Goal: Task Accomplishment & Management: Manage account settings

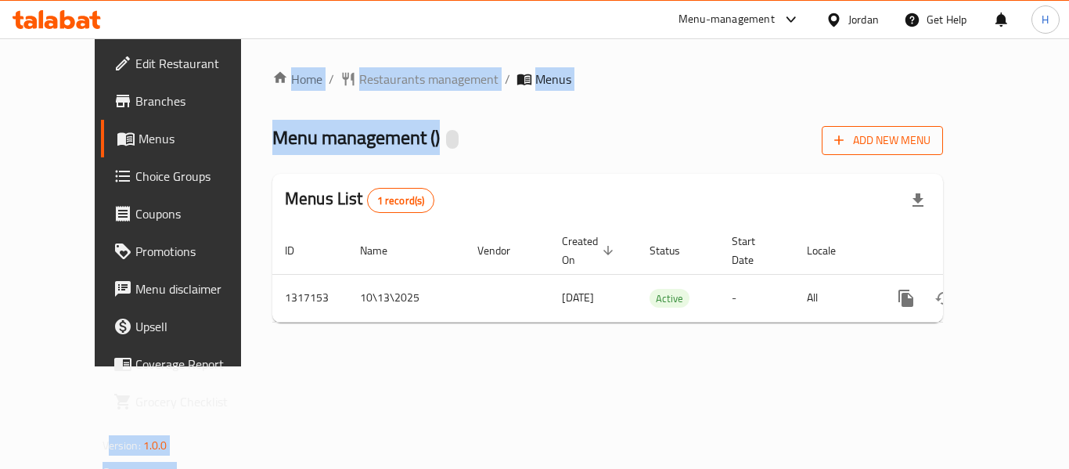
drag, startPoint x: 0, startPoint y: 0, endPoint x: 1027, endPoint y: 130, distance: 1035.6
click at [484, 173] on div "Home / Restaurants management / Menus Menu management ( ) Add New Menu Menus Li…" at bounding box center [607, 202] width 671 height 265
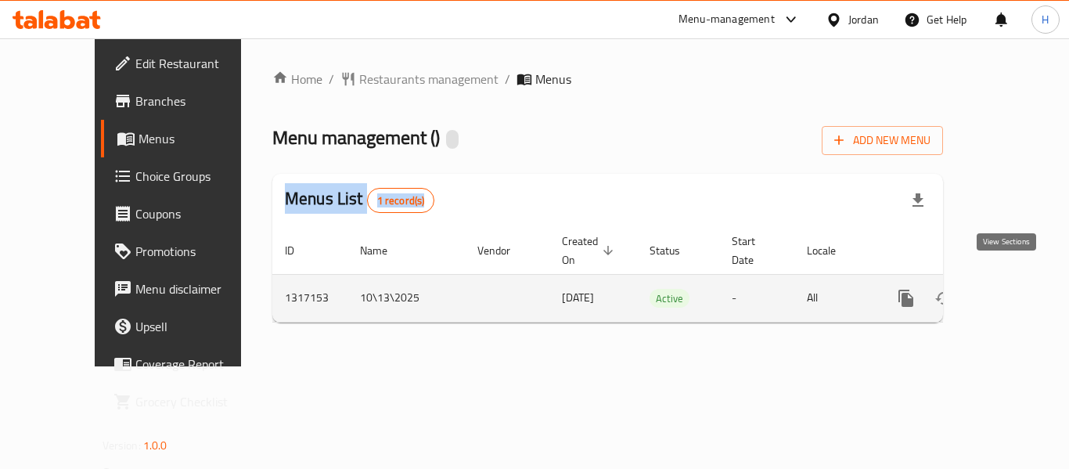
click at [1002, 279] on link "enhanced table" at bounding box center [1019, 298] width 38 height 38
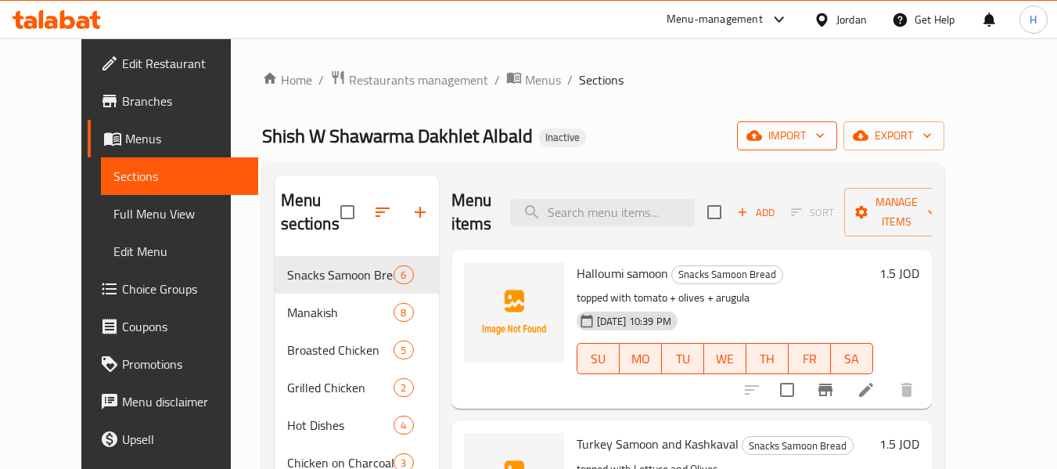
click at [825, 142] on span "import" at bounding box center [787, 136] width 75 height 20
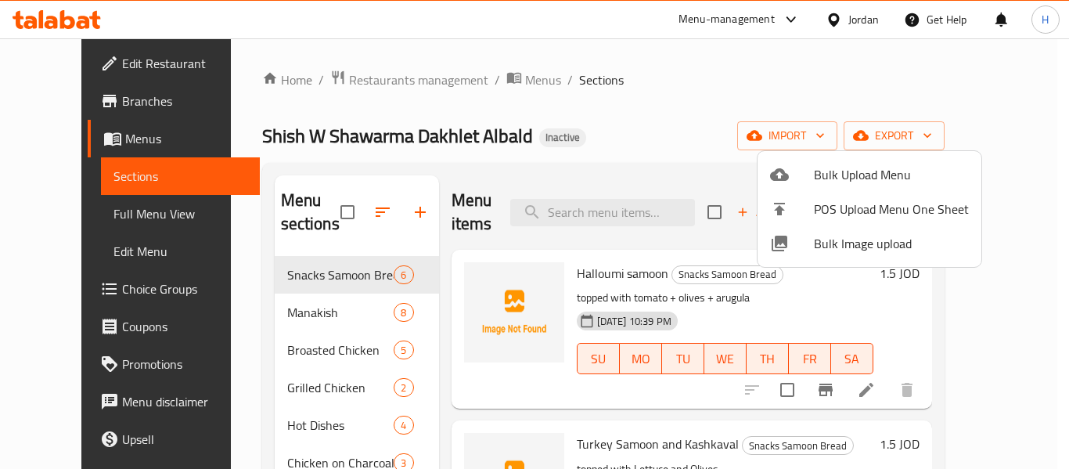
click at [851, 243] on span "Bulk Image upload" at bounding box center [891, 243] width 155 height 19
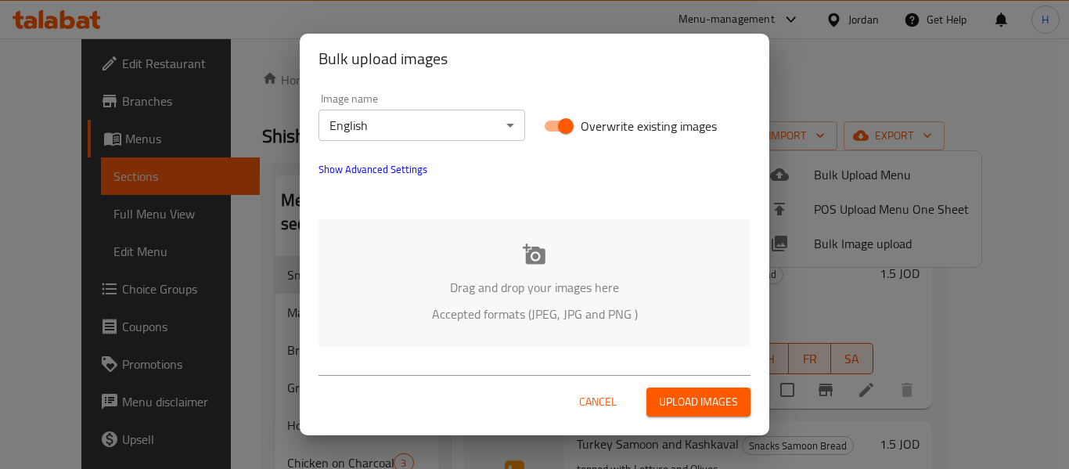
click at [533, 274] on div "Drag and drop your images here Accepted formats (JPEG, JPG and PNG )" at bounding box center [534, 283] width 432 height 128
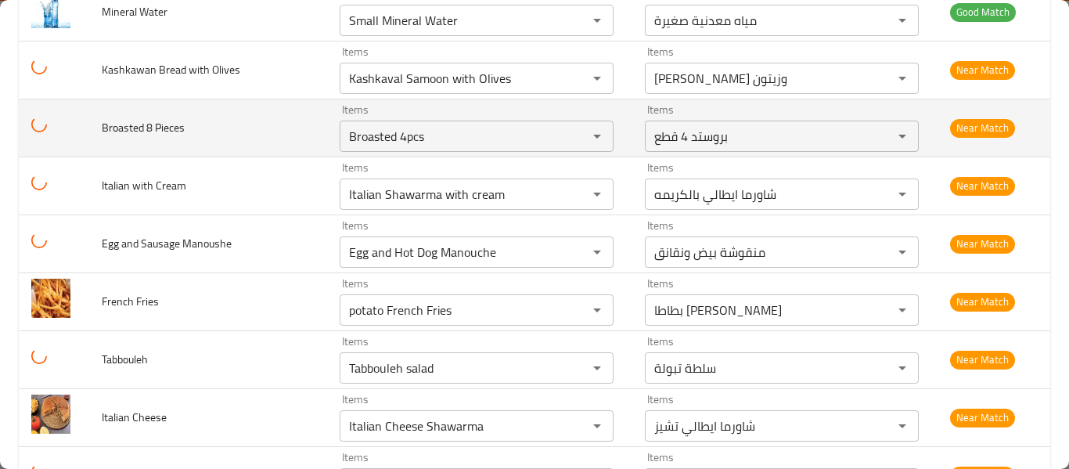
scroll to position [3756, 0]
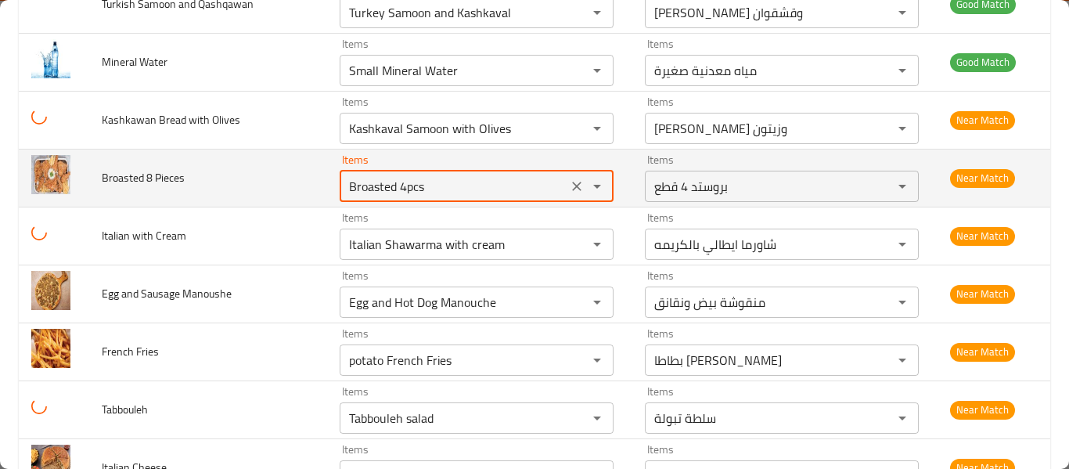
click at [435, 177] on Pieces "Broasted 4pcs" at bounding box center [453, 186] width 218 height 22
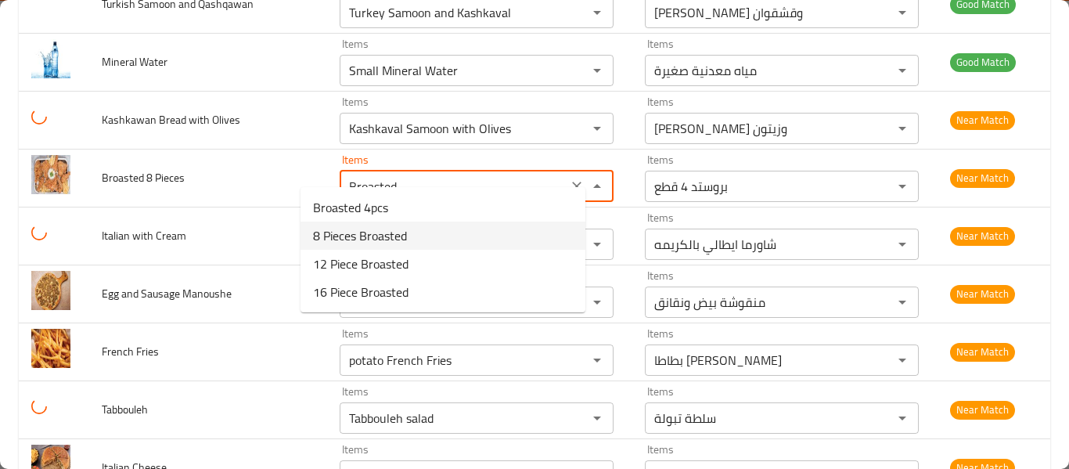
click at [412, 236] on Pieces-option-1 "8 Pieces Broasted" at bounding box center [442, 235] width 285 height 28
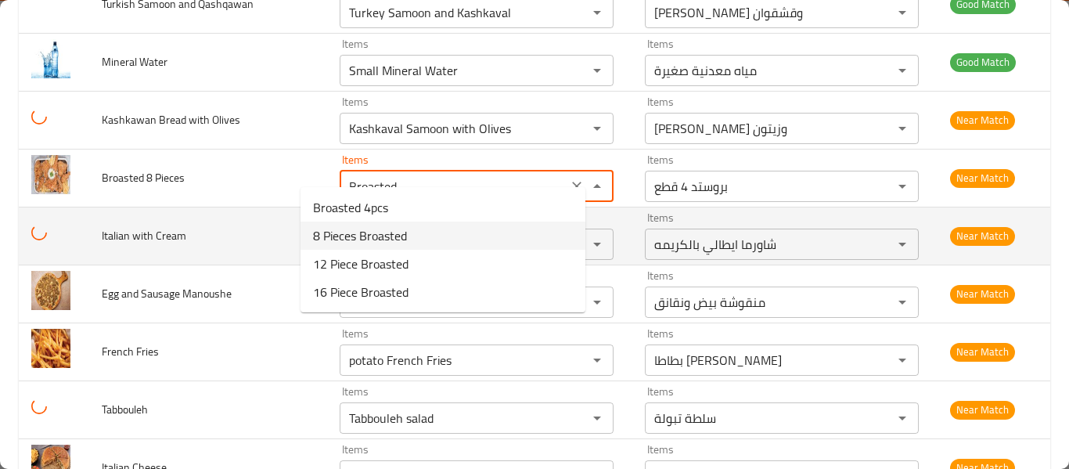
type Pieces "8 Pieces Broasted"
type Pieces-ar "بروستد 8 قطع"
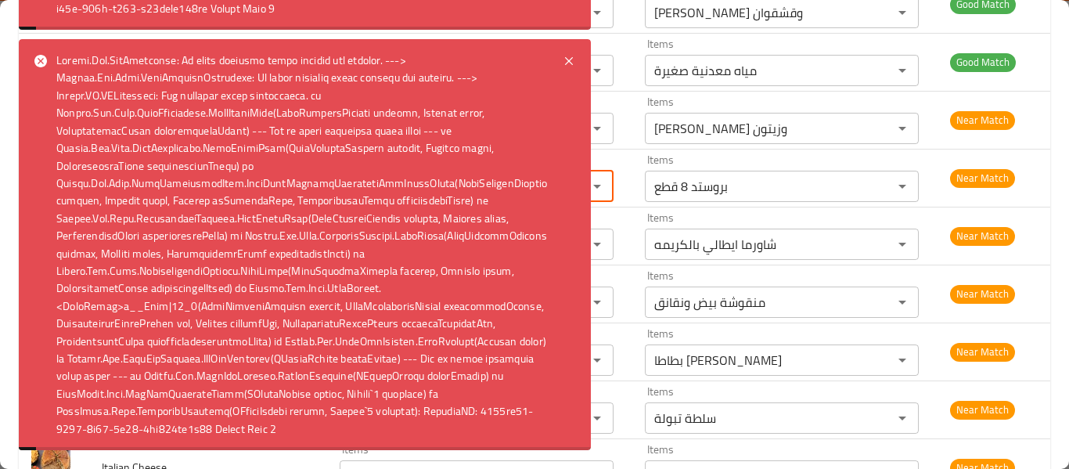
type Pieces "8 Pieces Broasted"
click at [43, 55] on icon at bounding box center [40, 61] width 13 height 13
click at [571, 52] on icon at bounding box center [568, 61] width 19 height 19
click at [545, 40] on div at bounding box center [305, 244] width 572 height 411
click at [552, 42] on div at bounding box center [305, 244] width 572 height 411
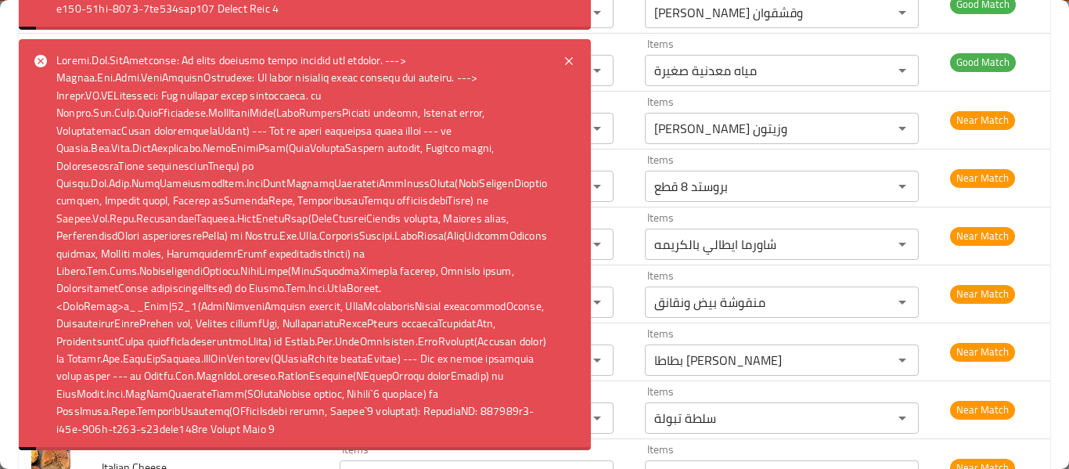
click at [578, 46] on div at bounding box center [305, 244] width 572 height 411
click at [570, 52] on icon at bounding box center [568, 61] width 19 height 19
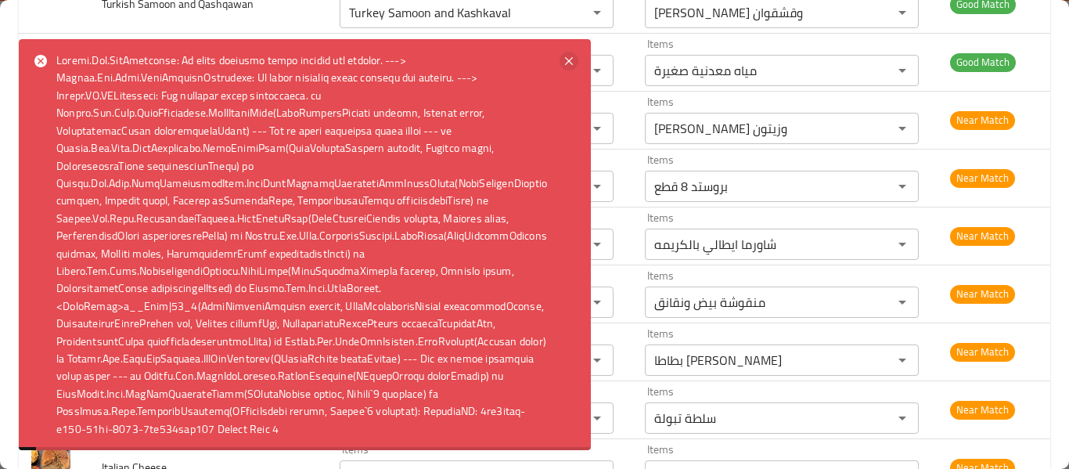
click at [565, 57] on icon at bounding box center [569, 61] width 8 height 8
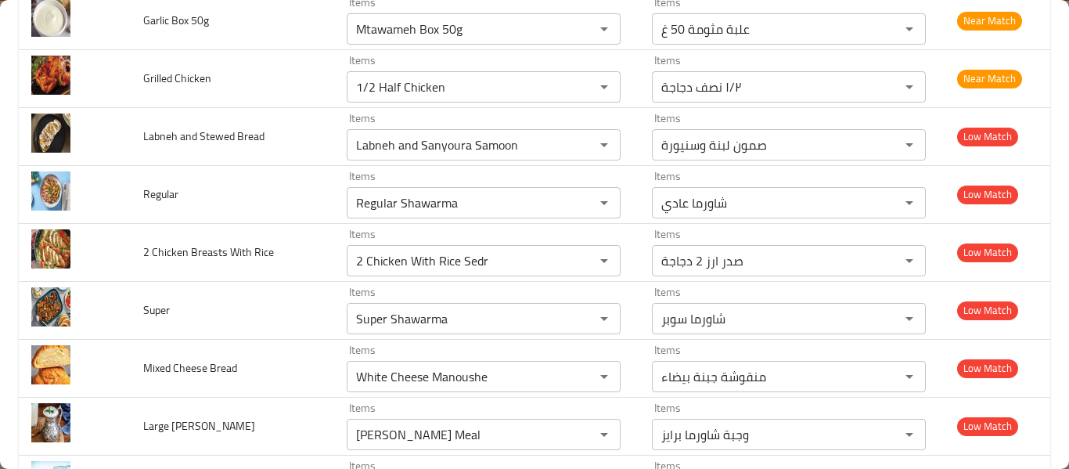
scroll to position [4399, 0]
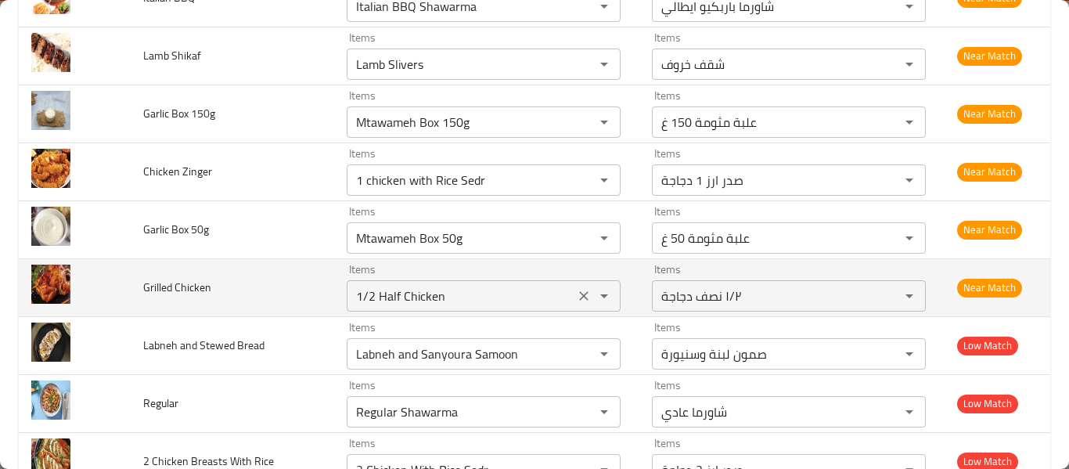
drag, startPoint x: 339, startPoint y: 318, endPoint x: 354, endPoint y: 296, distance: 27.6
drag, startPoint x: 359, startPoint y: 291, endPoint x: 508, endPoint y: 275, distance: 149.5
click at [506, 275] on div "Items 1/2 Half Chicken Items" at bounding box center [484, 288] width 274 height 48
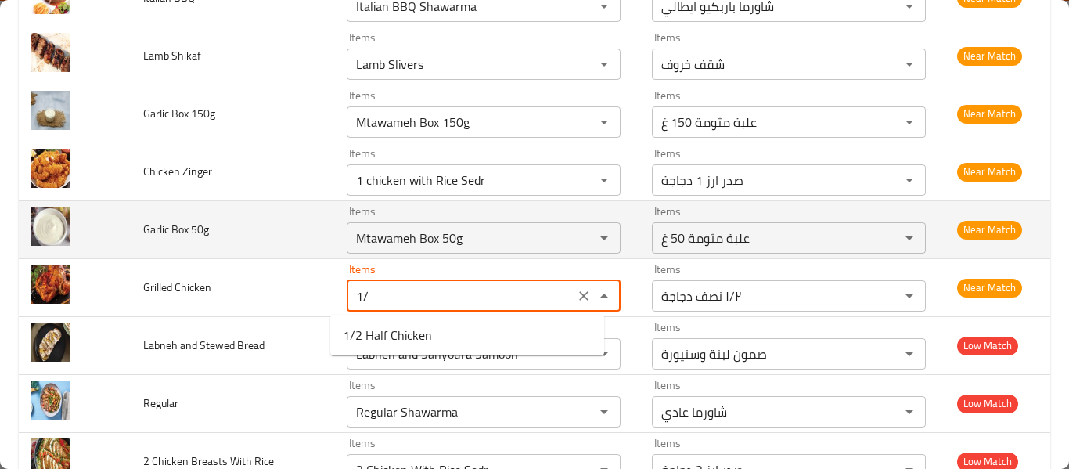
type Chicken "1"
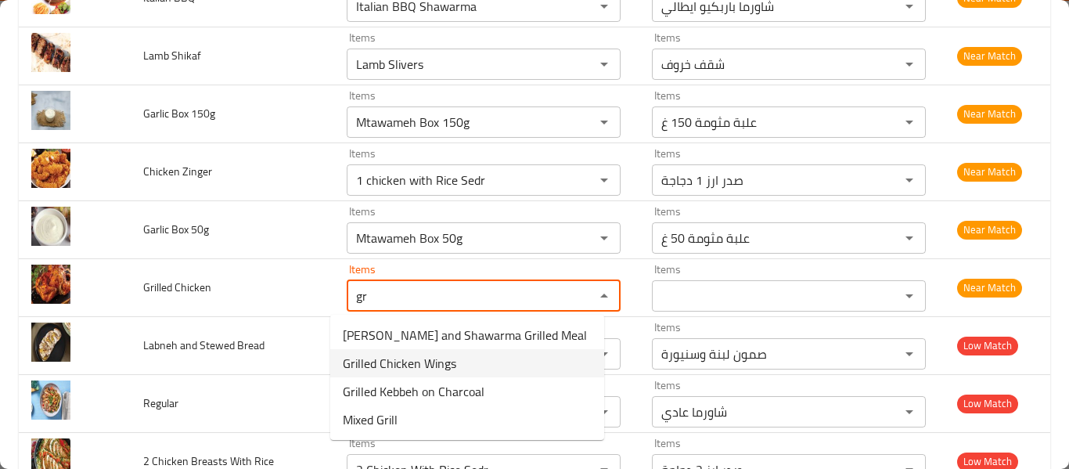
type Chicken "g"
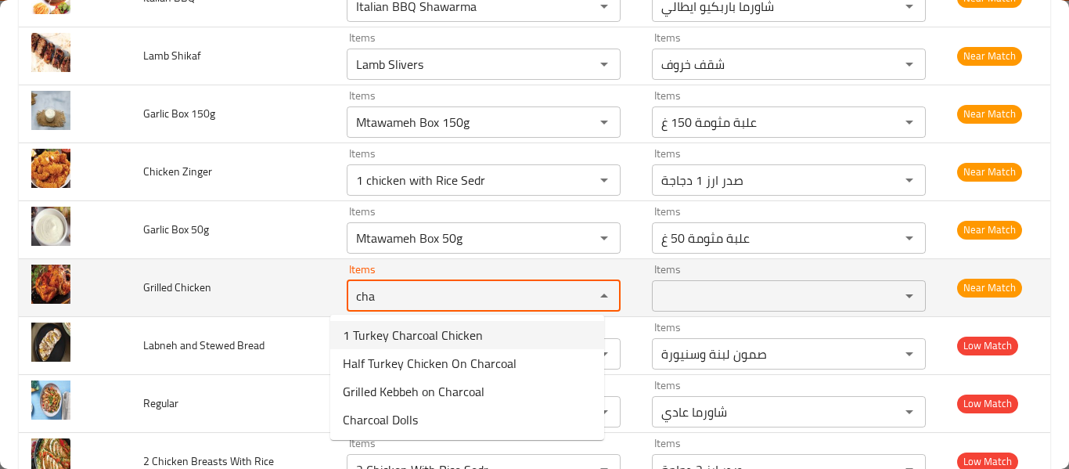
type Chicken "cha"
click at [131, 314] on td "enhanced table" at bounding box center [75, 287] width 112 height 58
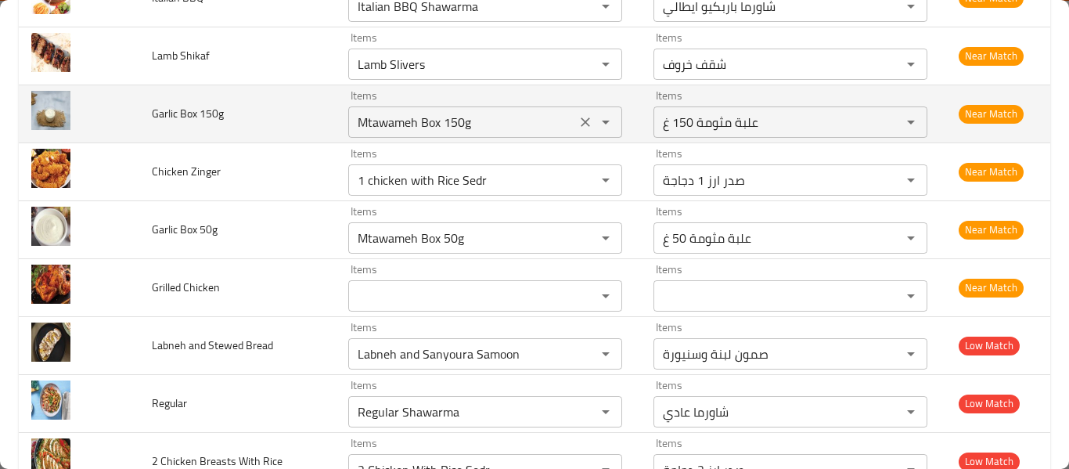
click at [577, 126] on icon "Clear" at bounding box center [585, 122] width 16 height 16
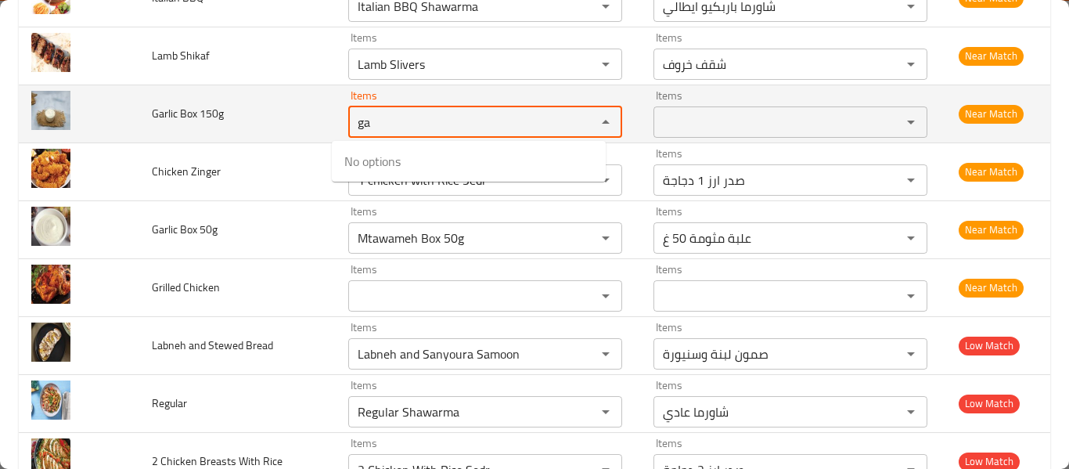
type 150g "g"
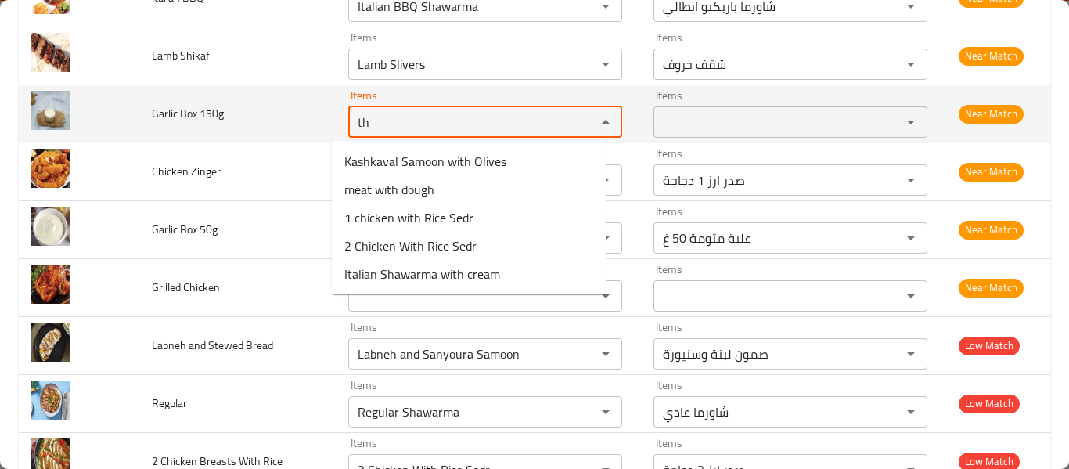
type 150g "t"
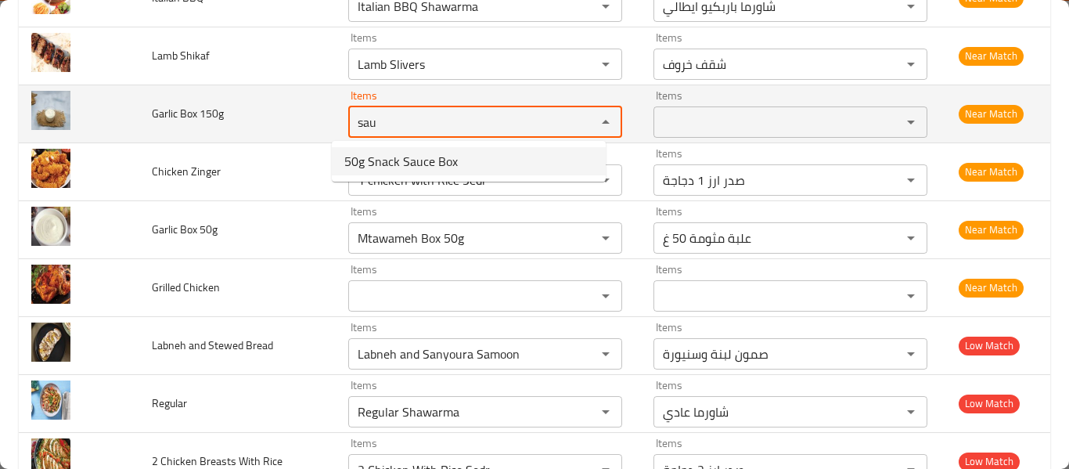
type 150g "sau"
click at [208, 110] on span "Garlic Box 150g" at bounding box center [188, 113] width 72 height 20
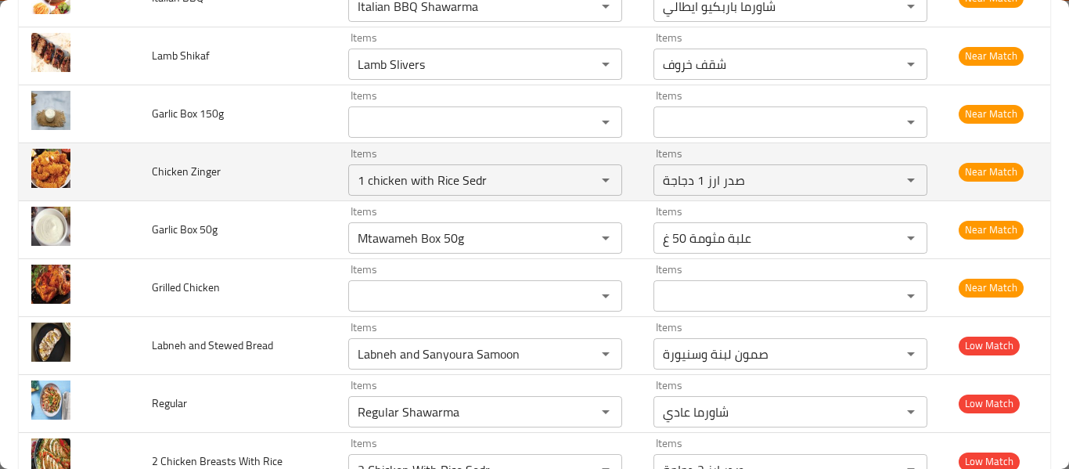
click at [191, 186] on td "Chicken Zinger" at bounding box center [237, 171] width 196 height 58
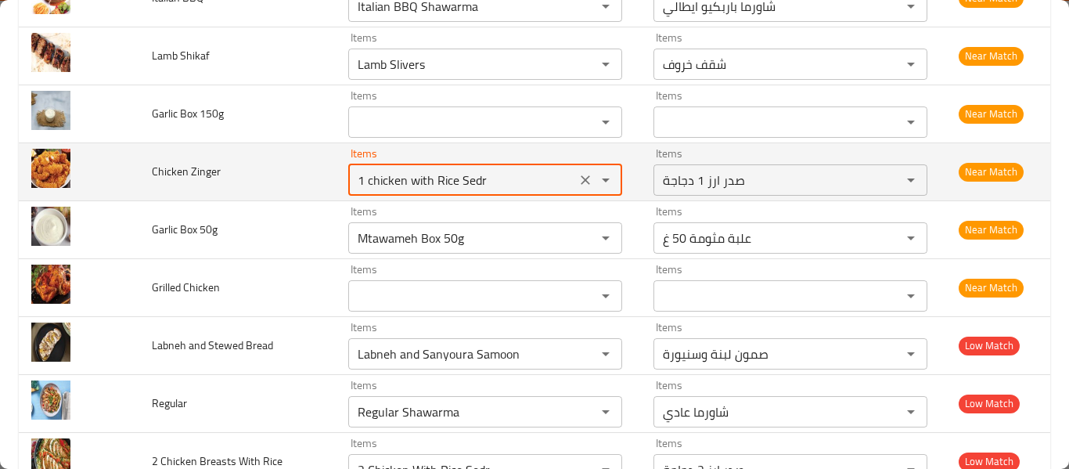
click at [407, 184] on Zinger "1 chicken with Rice Sedr" at bounding box center [462, 180] width 218 height 22
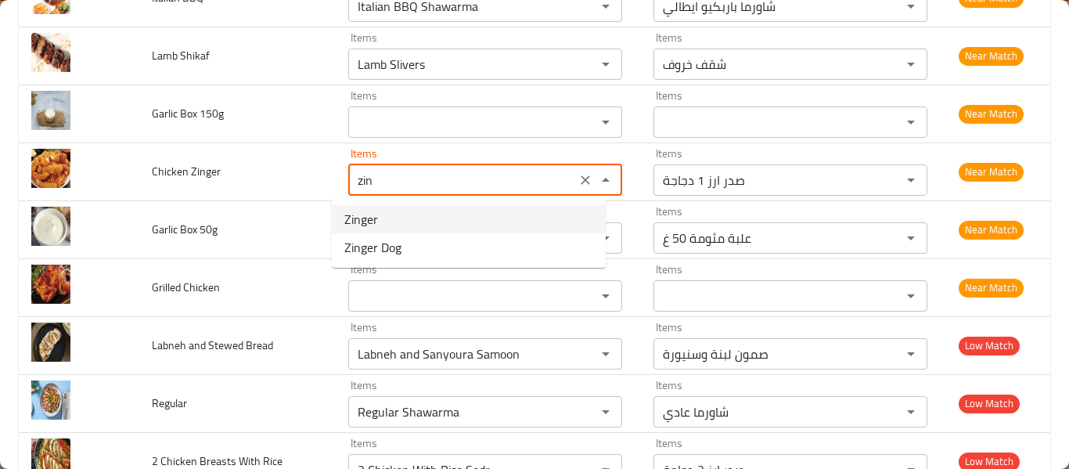
click at [394, 221] on Zinger-option-0 "Zinger" at bounding box center [469, 219] width 274 height 28
type Zinger "Zinger"
type Zinger-ar "زنجر"
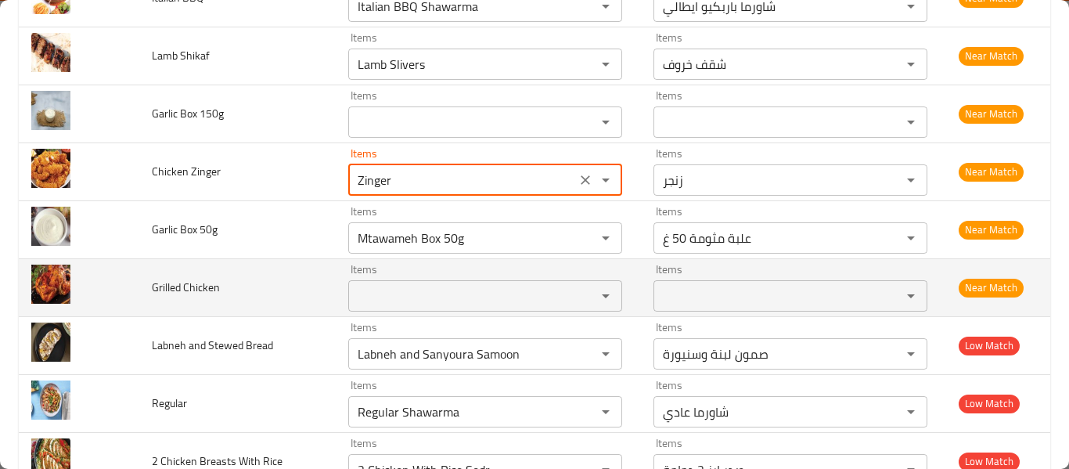
type Zinger "Zinger"
click at [412, 290] on Chicken "Items" at bounding box center [462, 296] width 218 height 22
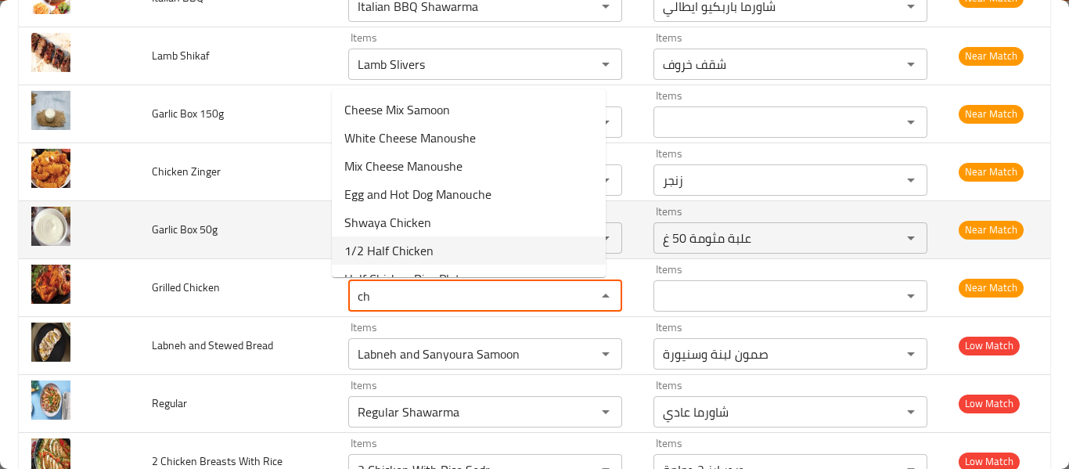
click at [448, 252] on Chicken-option-5 "1/2 Half Chicken" at bounding box center [469, 250] width 274 height 28
type Chicken "1/2 Half Chicken"
type Chicken-ar "١/٢ نصف دجاجة"
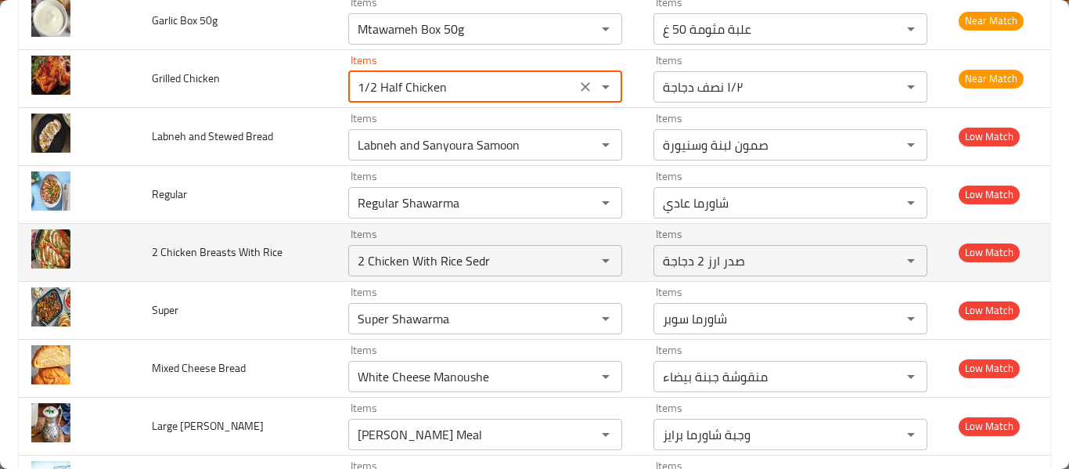
scroll to position [4816, 0]
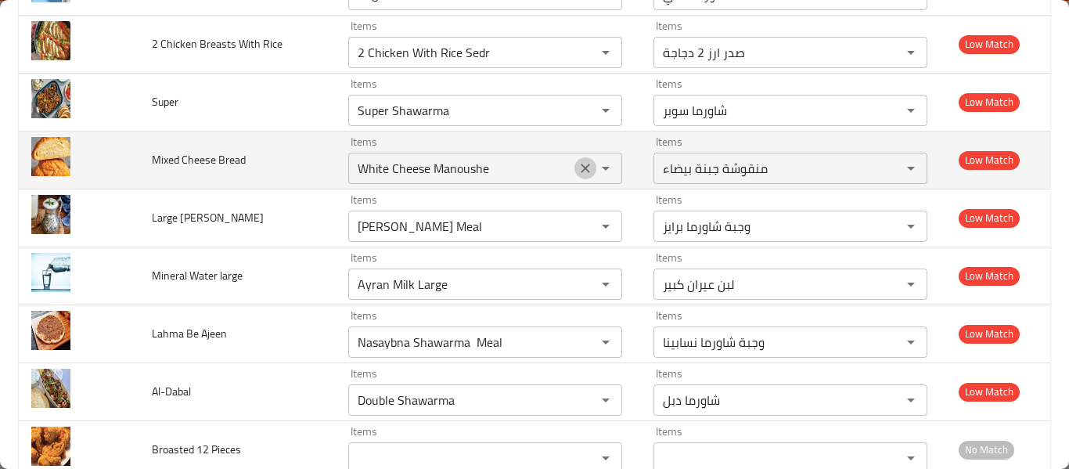
click at [574, 169] on button "Clear" at bounding box center [585, 168] width 22 height 22
type Chicken "1/2 Half Chicken"
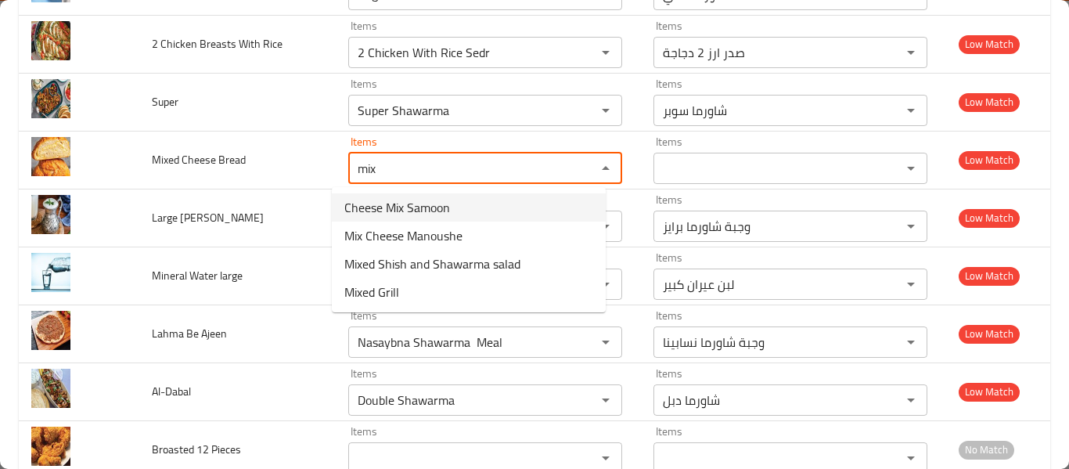
click at [490, 205] on Bread-option-0 "Cheese Mix Samoon" at bounding box center [469, 207] width 274 height 28
type Bread "Cheese Mix Samoon"
type Bread-ar "صمون مكس اجبان"
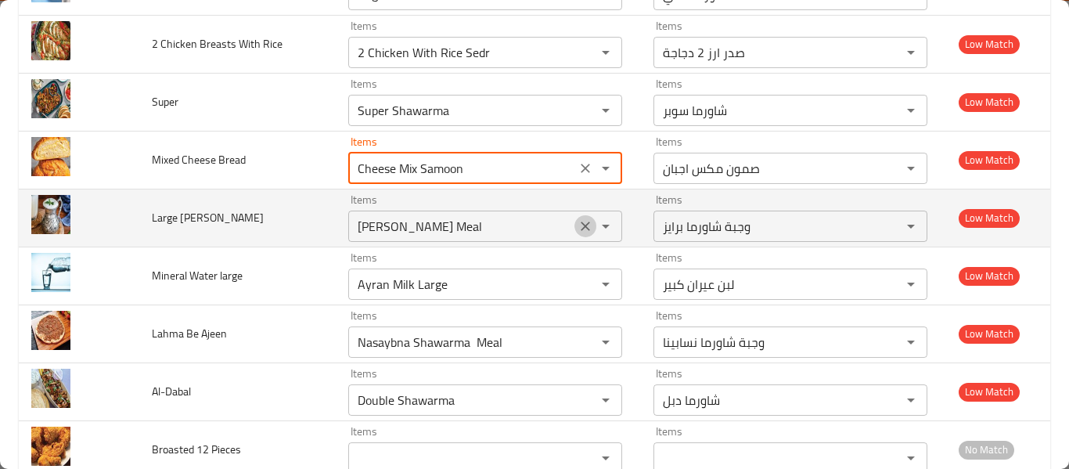
click at [577, 232] on icon "Clear" at bounding box center [585, 226] width 16 height 16
type Bread "Cheese Mix Samoon"
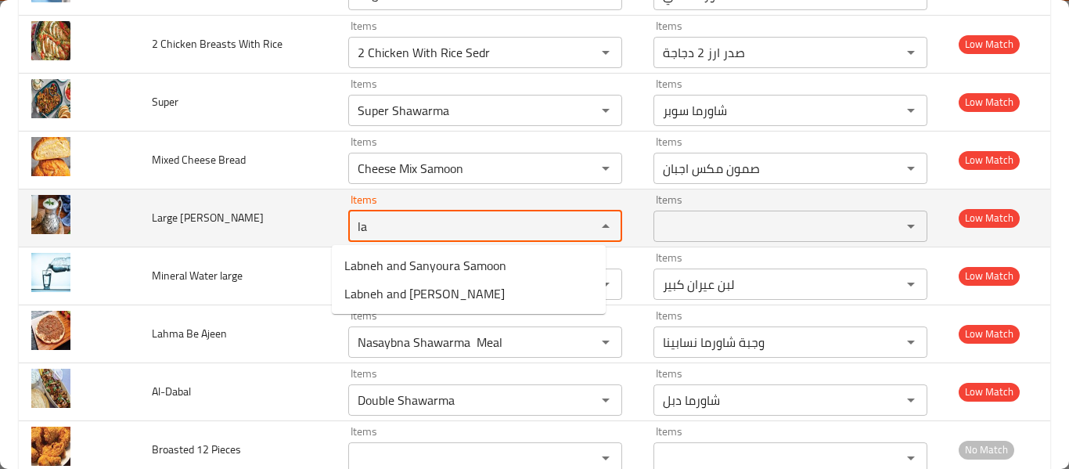
type Ayran "l"
type Ayran "milk"
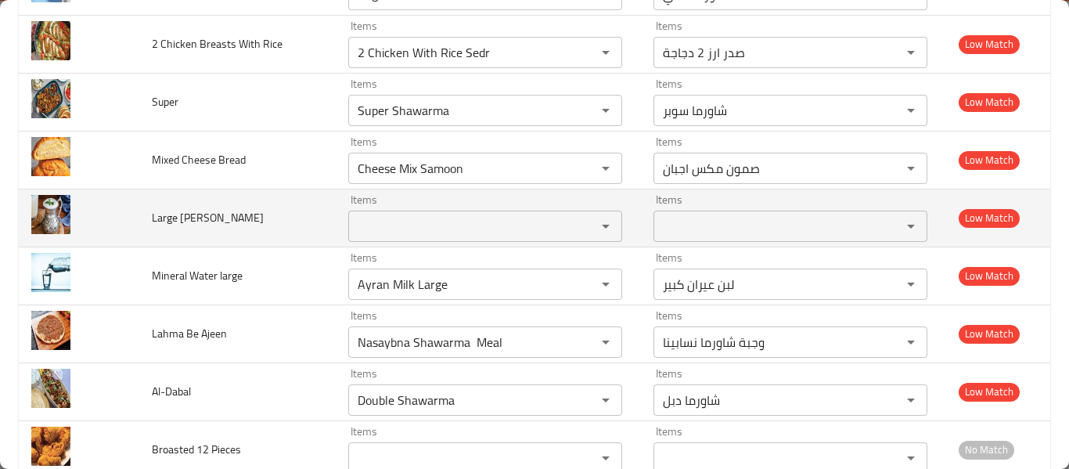
click at [381, 233] on Ayran "Items" at bounding box center [462, 226] width 218 height 22
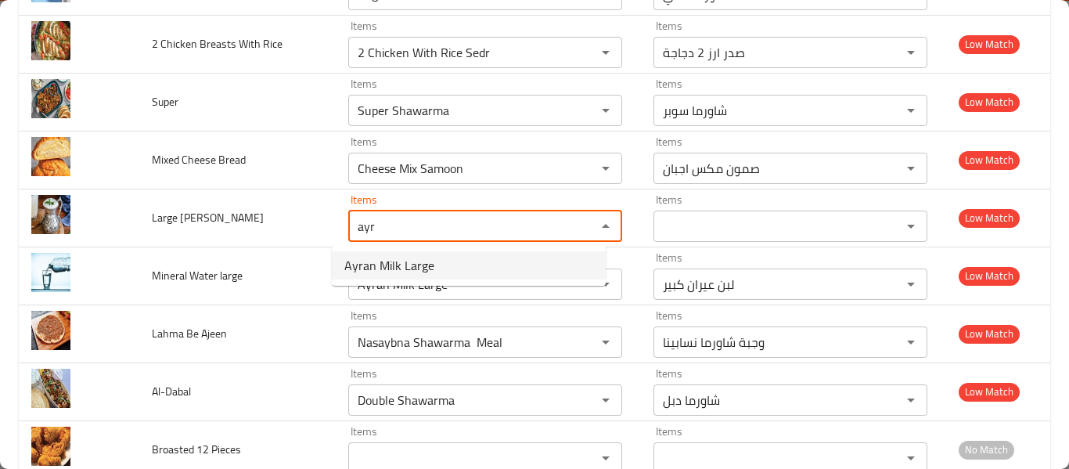
click at [382, 270] on span "Ayran Milk Large" at bounding box center [389, 265] width 90 height 19
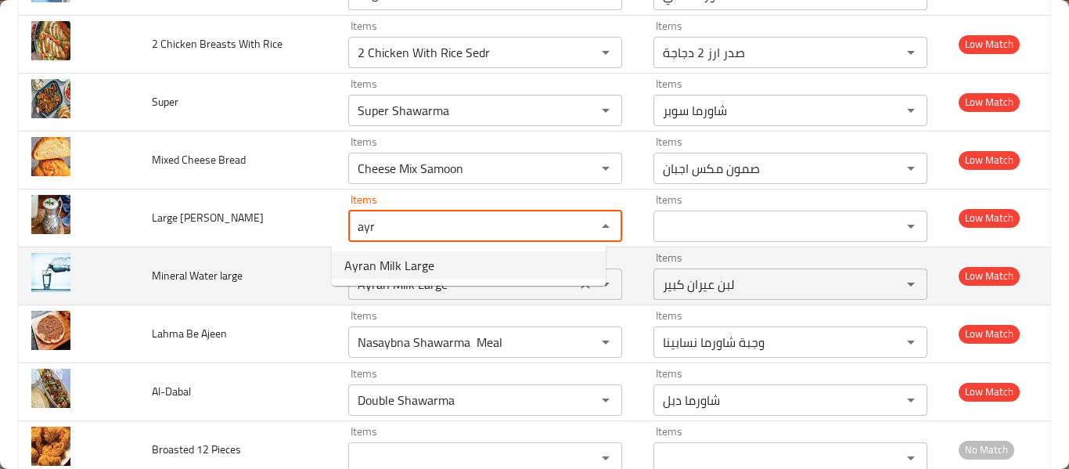
type Ayran "Ayran Milk Large"
type Ayran-ar "لبن عيران كبير"
type Ayran "Ayran Milk Large"
click at [441, 287] on large "Ayran Milk Large" at bounding box center [462, 284] width 218 height 22
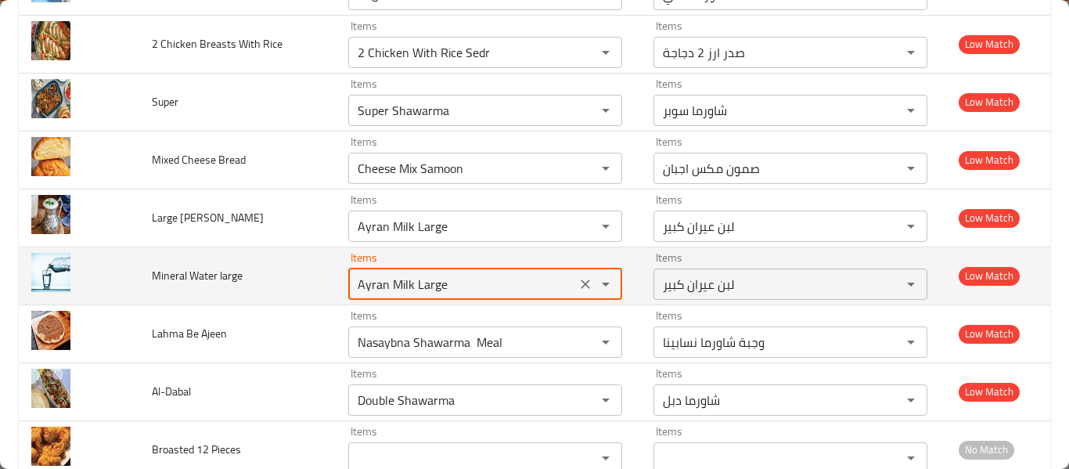
click at [441, 287] on large "Ayran Milk Large" at bounding box center [462, 284] width 218 height 22
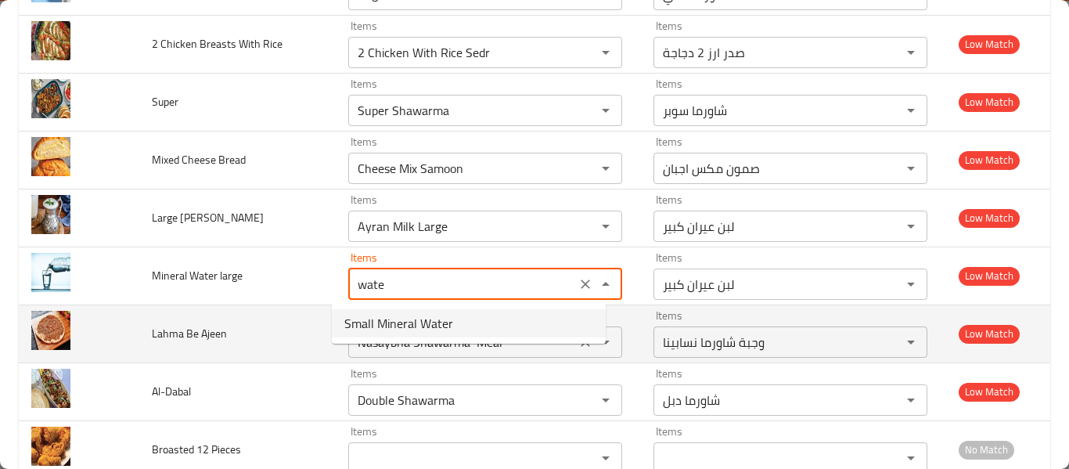
click at [444, 315] on span "Small Mineral Water" at bounding box center [398, 323] width 109 height 19
type large "Small Mineral Water"
type large-ar "مياه معدنية صغيرة"
click at [577, 347] on icon "Clear" at bounding box center [585, 342] width 16 height 16
type large "Small Mineral Water"
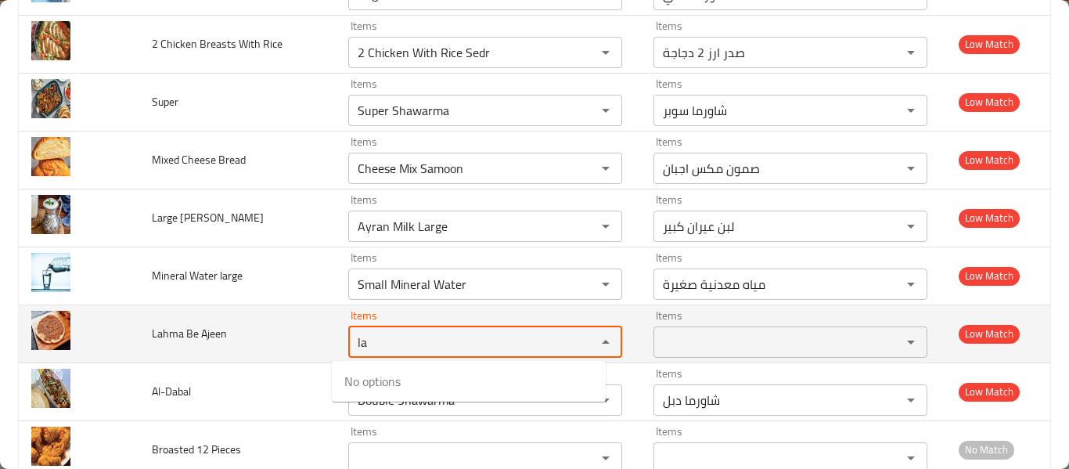
type Ajeen "l"
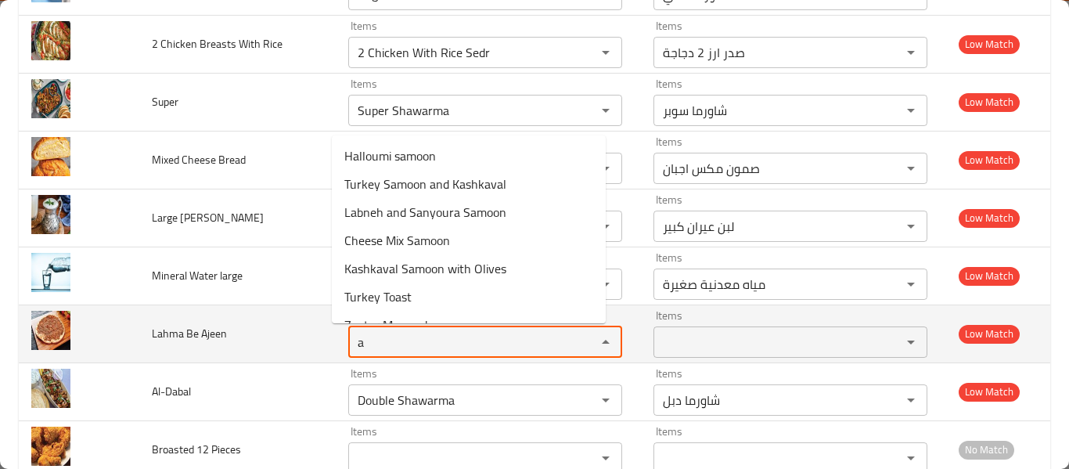
type Ajeen "aj"
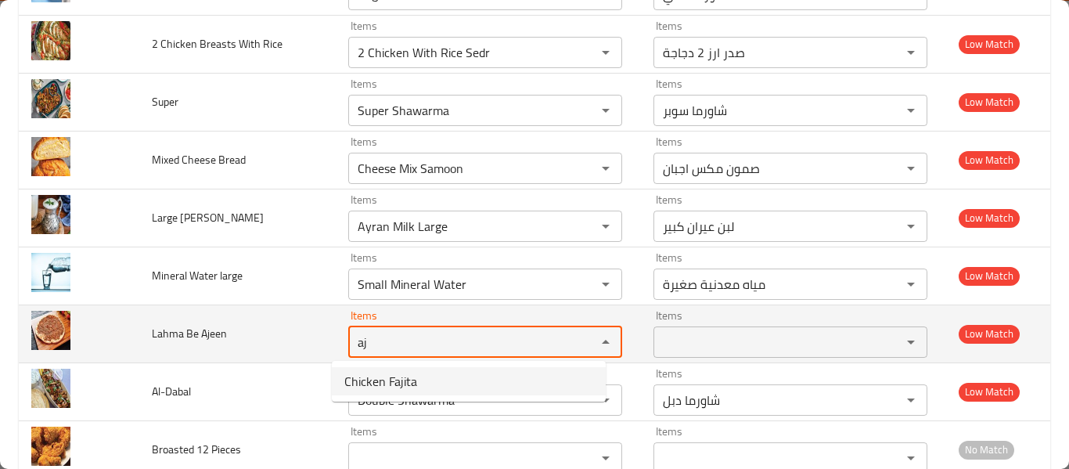
click at [358, 340] on Ajeen "aj" at bounding box center [462, 342] width 218 height 22
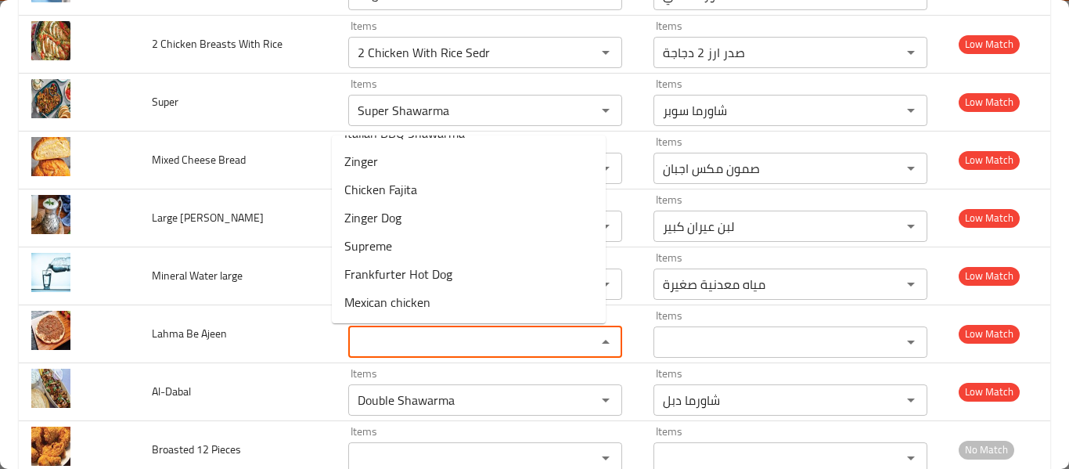
scroll to position [1945, 0]
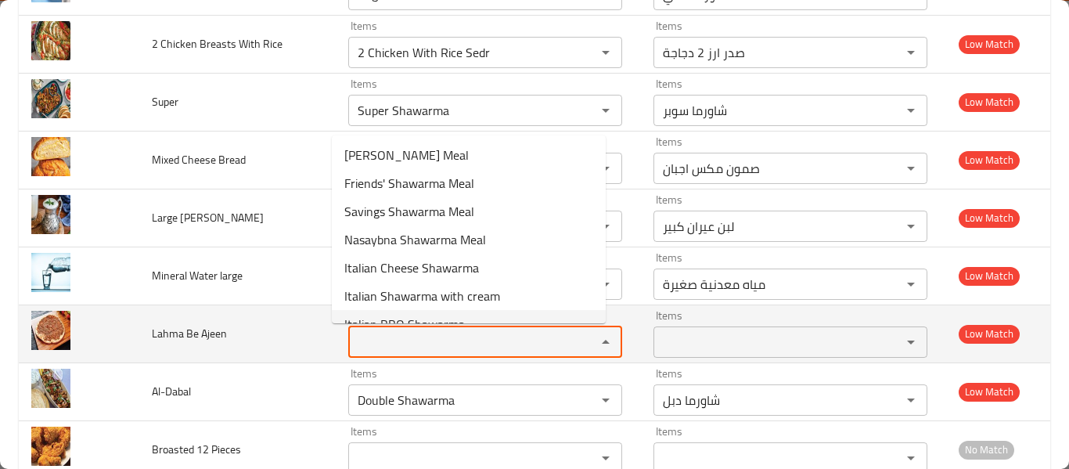
click at [243, 333] on td "Lahma Be Ajeen" at bounding box center [237, 333] width 196 height 58
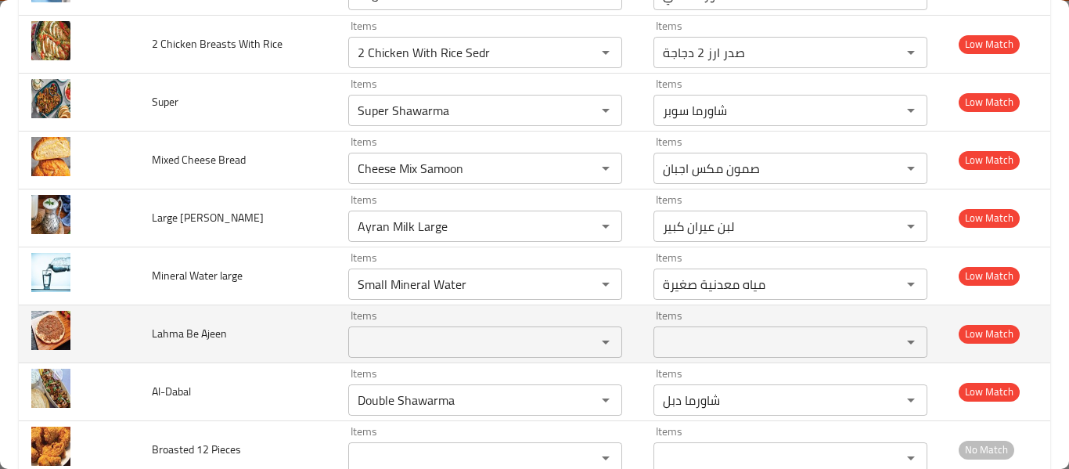
click at [243, 333] on td "Lahma Be Ajeen" at bounding box center [237, 333] width 196 height 58
copy span "Lahma Be Ajeen"
click at [351, 329] on div "Items" at bounding box center [485, 341] width 274 height 31
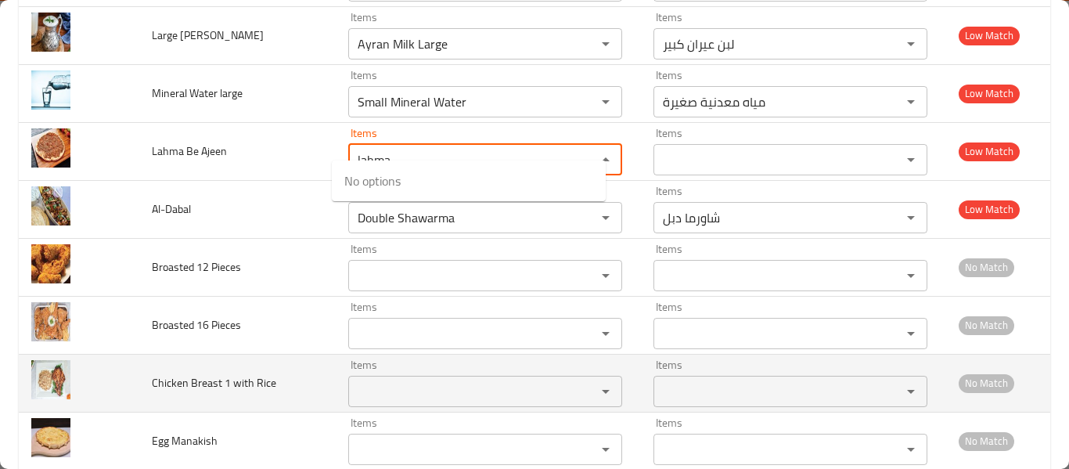
scroll to position [5025, 0]
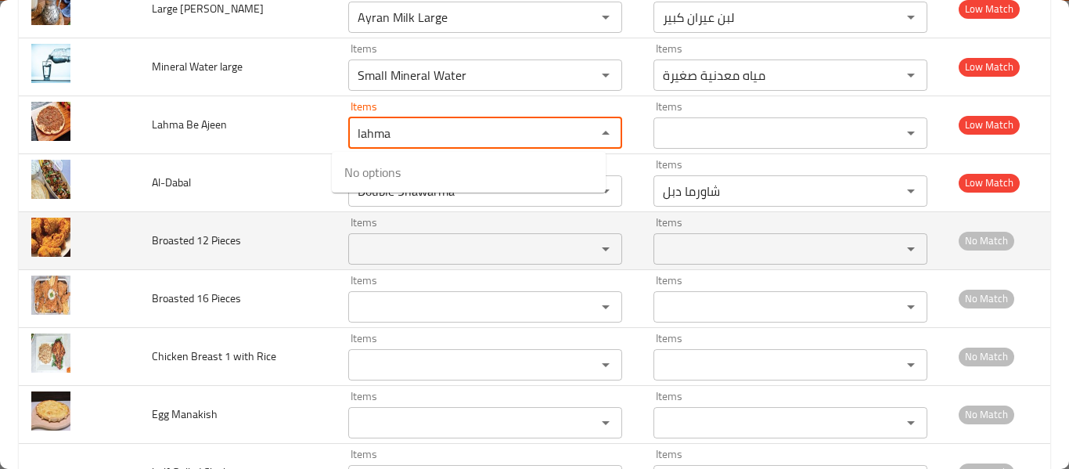
type Ajeen "lahma"
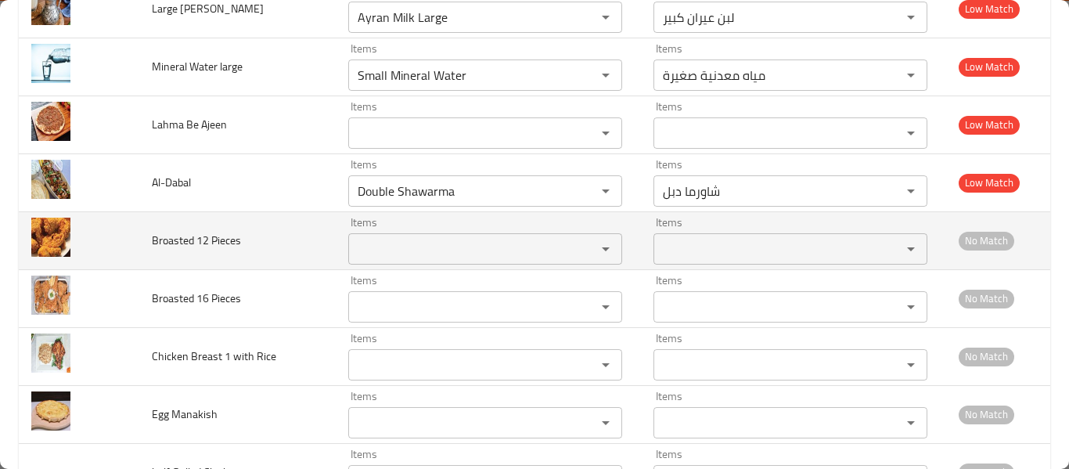
click at [189, 221] on td "Broasted 12 Pieces" at bounding box center [237, 240] width 196 height 58
click at [414, 239] on Pieces "Items" at bounding box center [462, 249] width 218 height 22
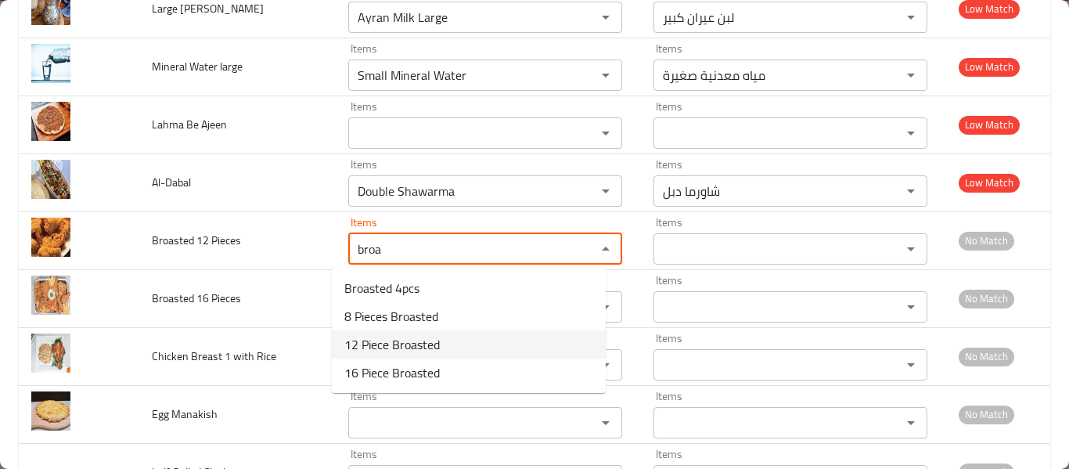
click at [411, 337] on span "12 Piece Broasted" at bounding box center [391, 344] width 95 height 19
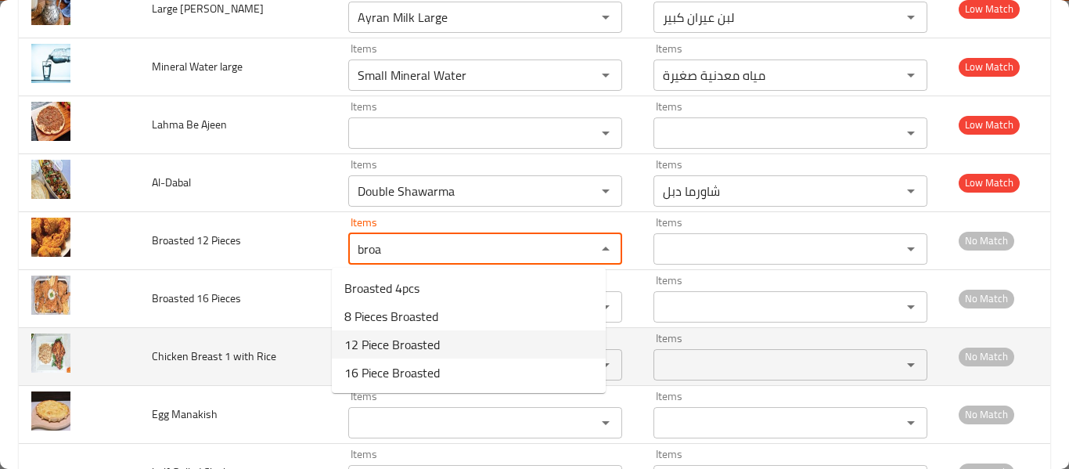
type Pieces "12 Piece Broasted"
type Pieces-ar "بروستد 12 قطعة"
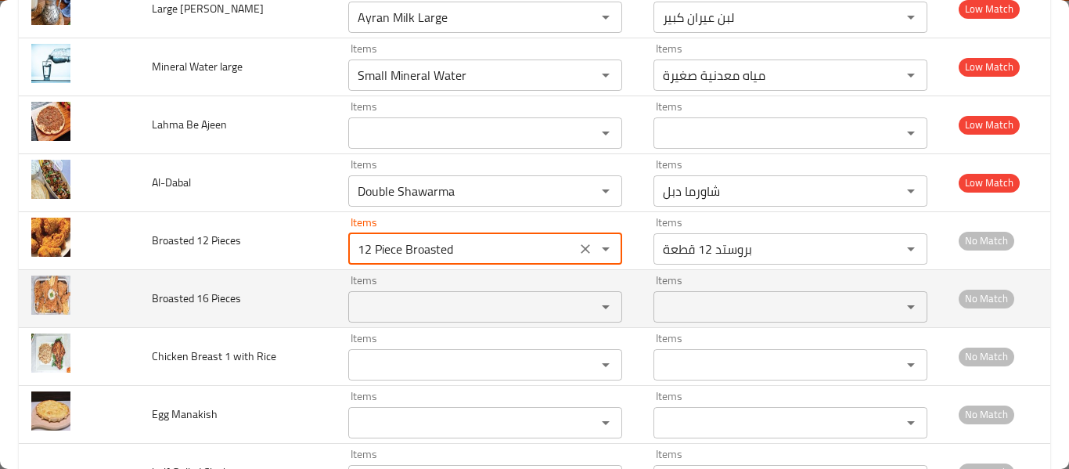
type Pieces "12 Piece Broasted"
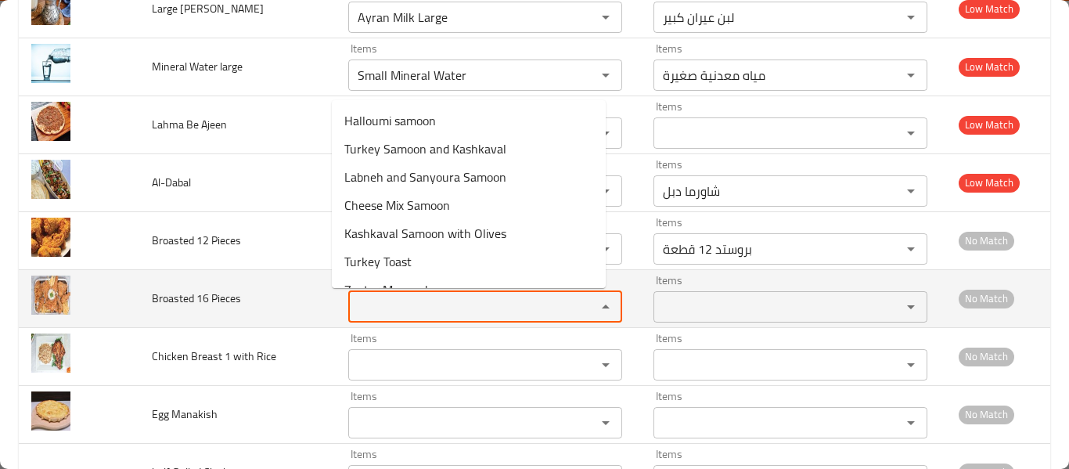
click at [412, 306] on Pieces "Items" at bounding box center [462, 307] width 218 height 22
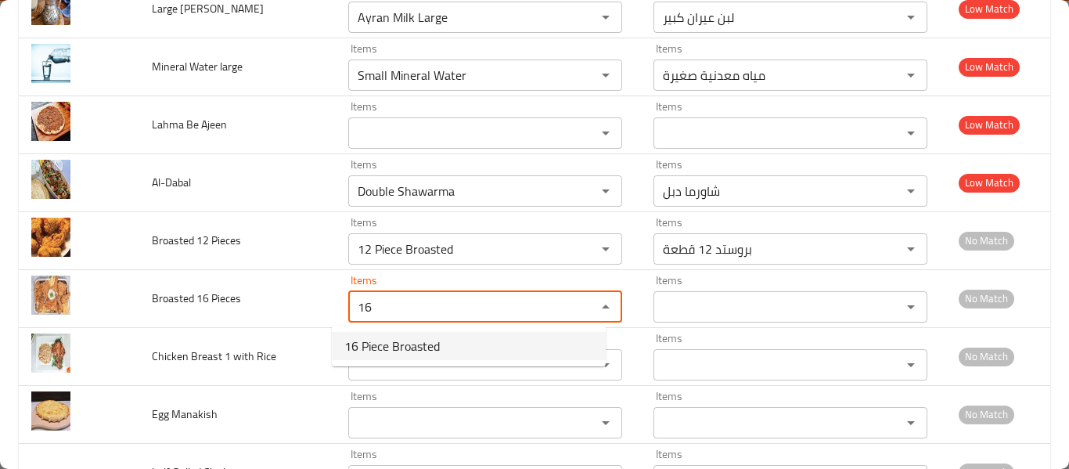
click at [398, 338] on span "16 Piece Broasted" at bounding box center [391, 345] width 95 height 19
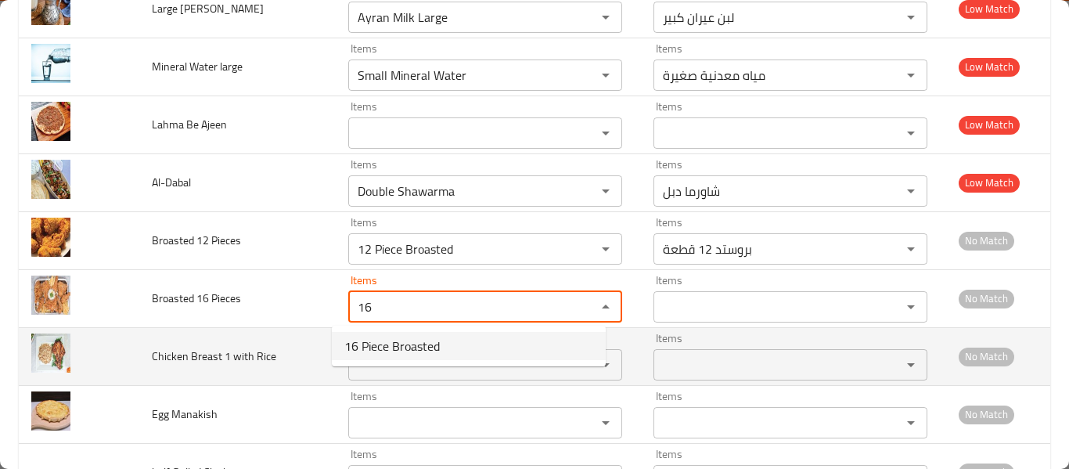
type Pieces "16 Piece Broasted"
type Pieces-ar "بروستد 16 قطعة"
type Pieces "16 Piece Broasted"
click at [395, 354] on Rice "Items" at bounding box center [462, 365] width 218 height 22
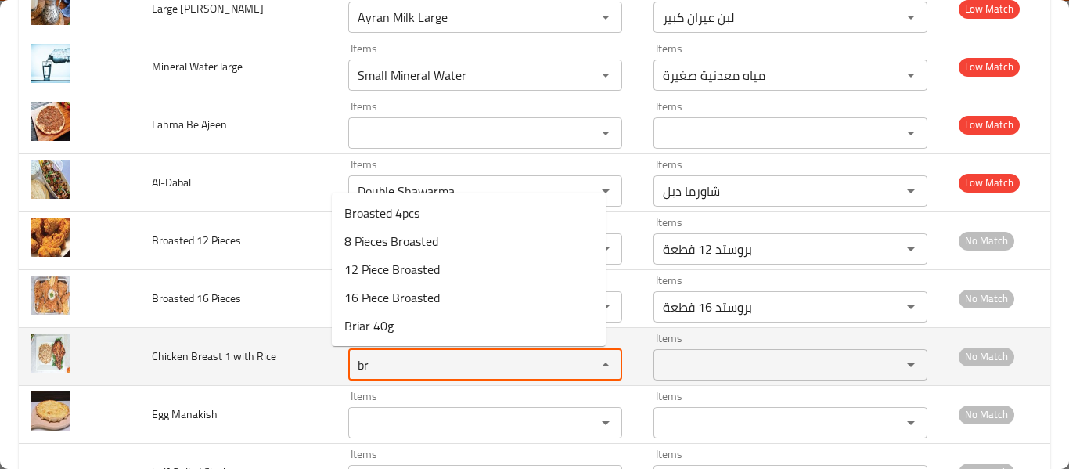
type Rice "b"
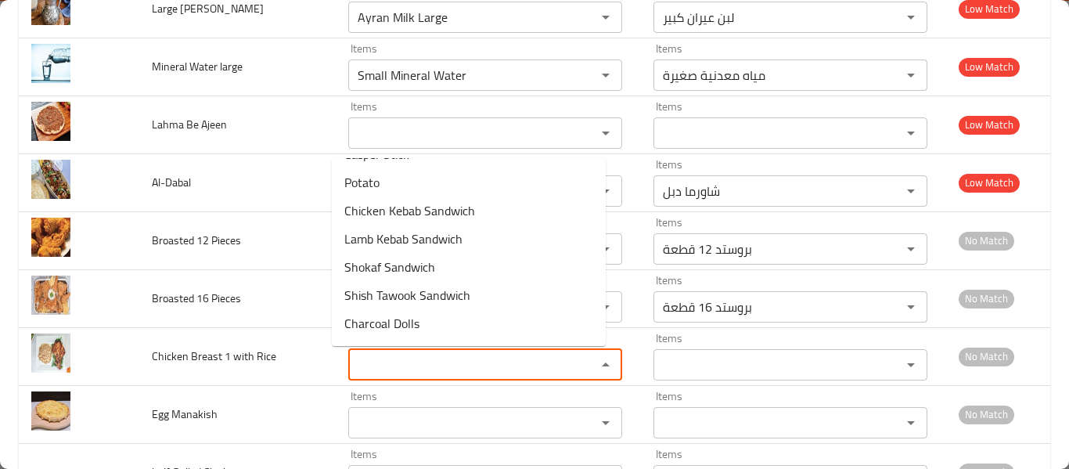
scroll to position [2529, 0]
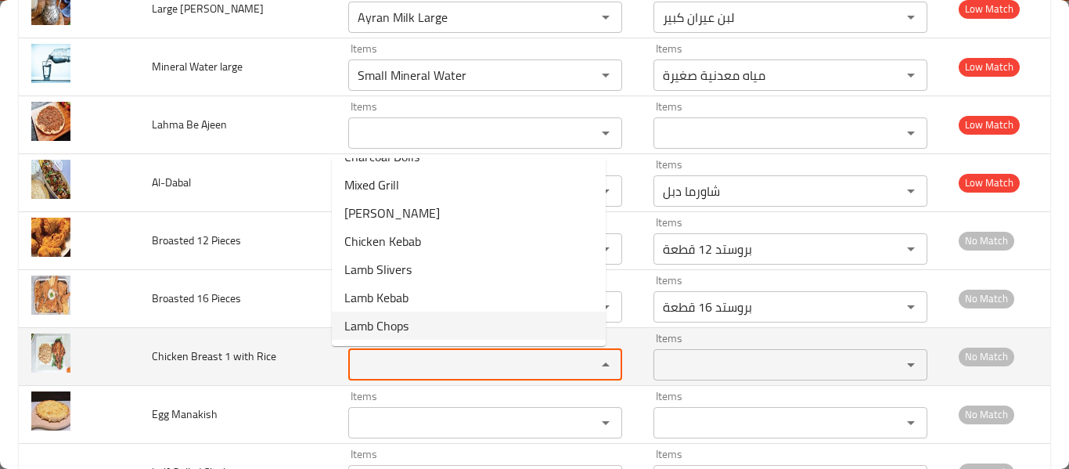
click at [243, 372] on td "Chicken Breast 1 with Rice" at bounding box center [237, 356] width 196 height 58
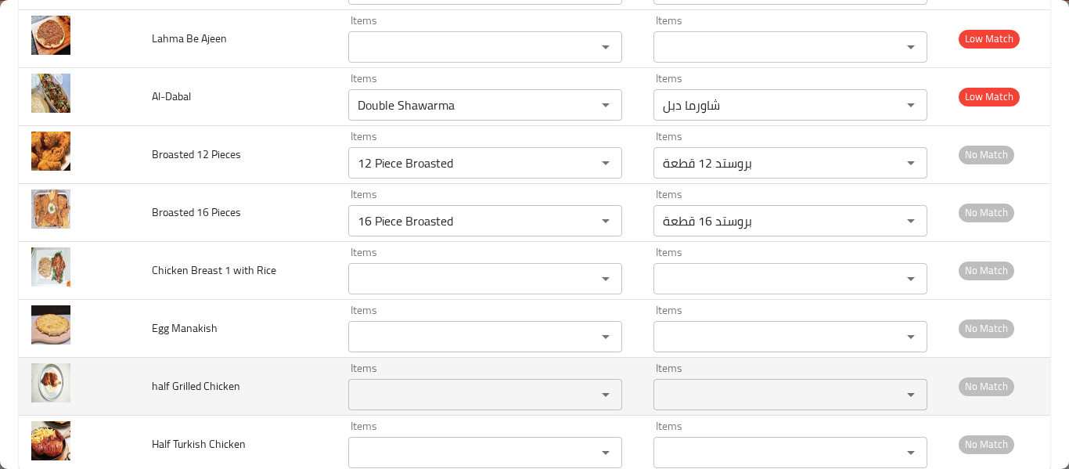
scroll to position [5147, 0]
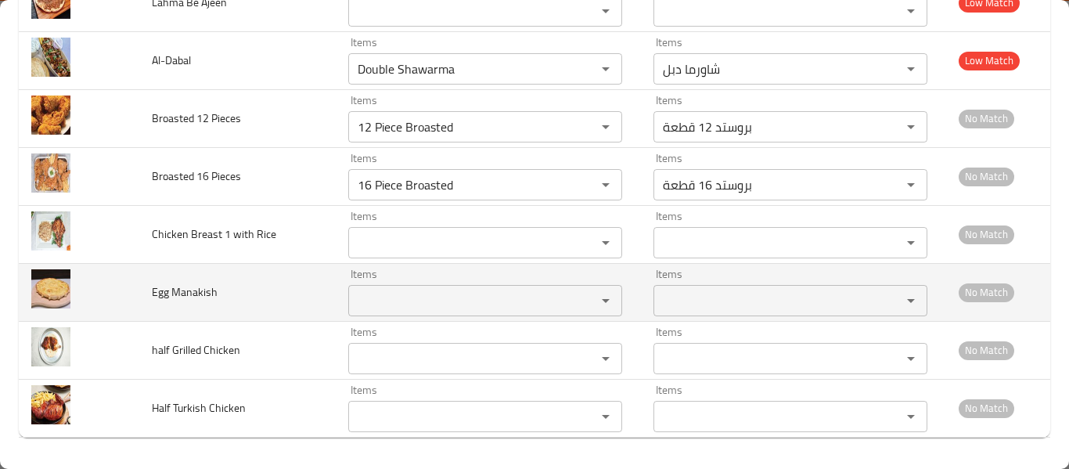
click at [384, 293] on Manakish "Items" at bounding box center [462, 301] width 218 height 22
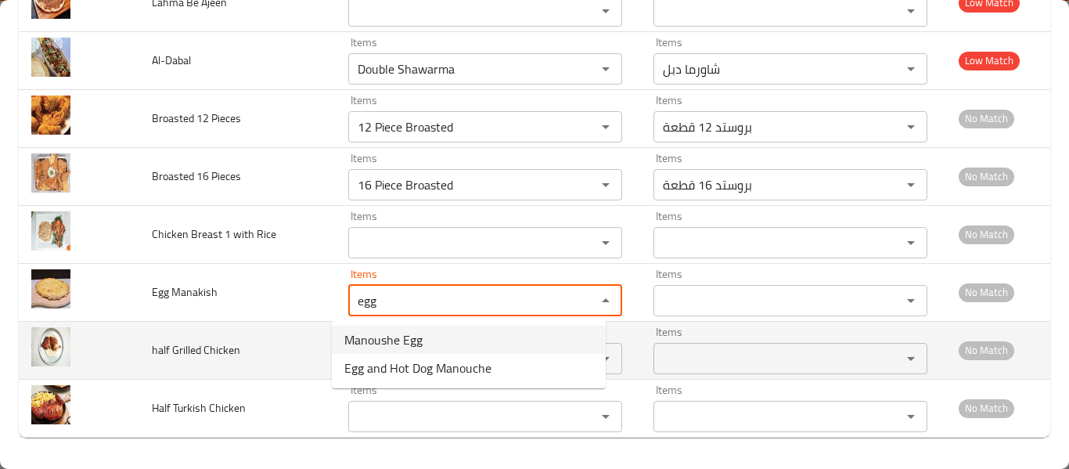
click at [399, 347] on span "Manoushe Egg" at bounding box center [383, 339] width 78 height 19
type Manakish "Manoushe Egg"
type Manakish-ar "منقوشة بيض"
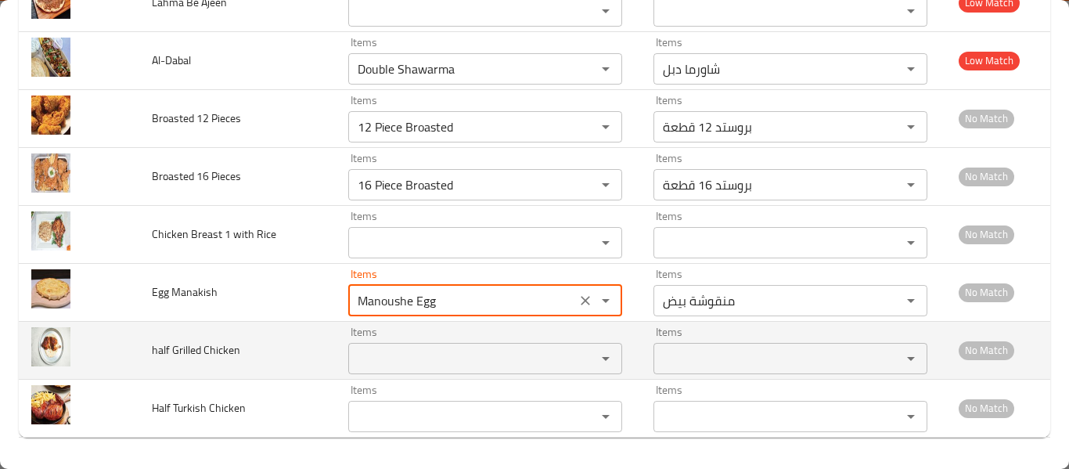
type Manakish "Manoushe Egg"
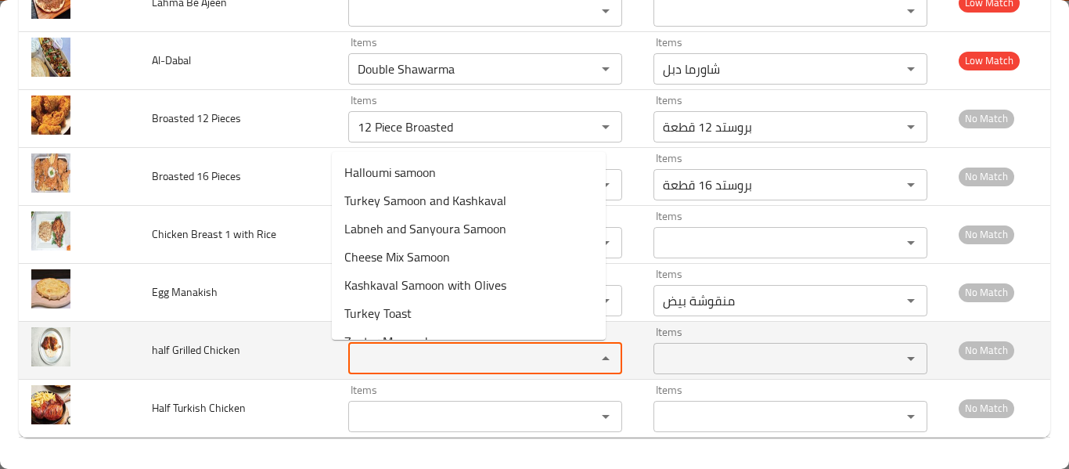
click at [394, 362] on Chicken "Items" at bounding box center [462, 358] width 218 height 22
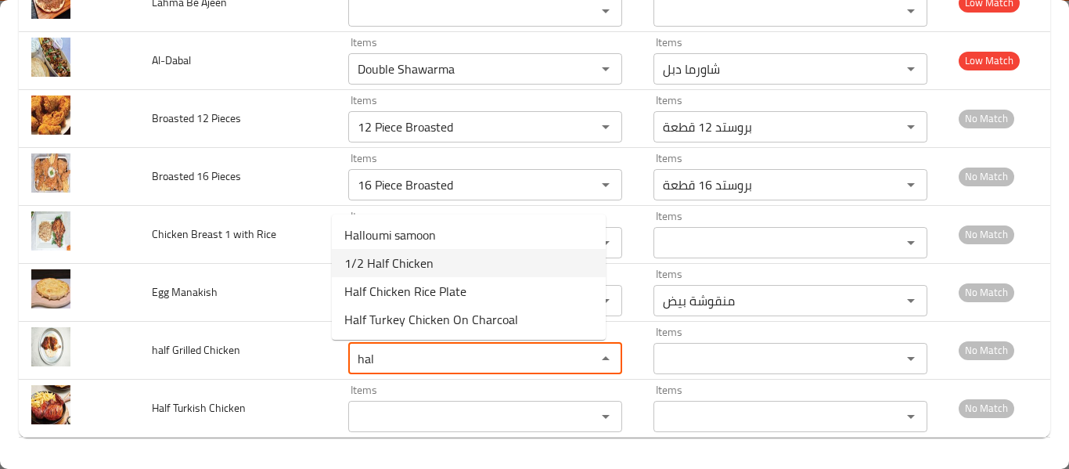
click at [424, 266] on span "1/2 Half Chicken" at bounding box center [388, 263] width 89 height 19
type Chicken "1/2 Half Chicken"
type Chicken-ar "١/٢ نصف دجاجة"
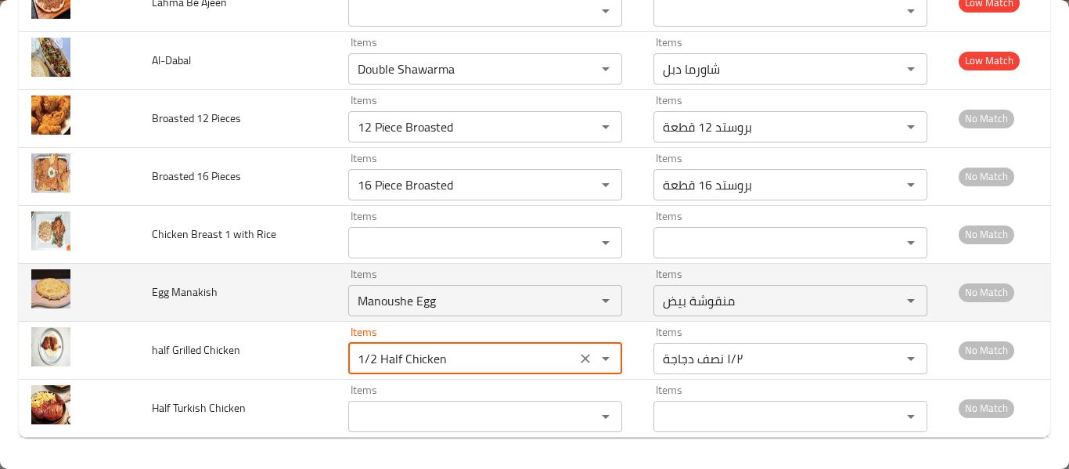
type Chicken "1/2 Half Chicken"
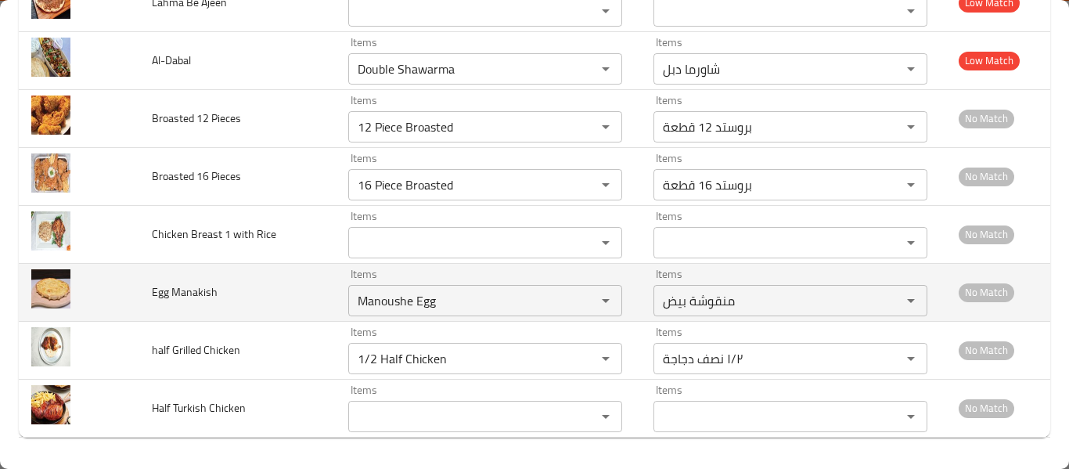
click at [467, 264] on td "Items Manoushe Egg Items" at bounding box center [488, 292] width 305 height 58
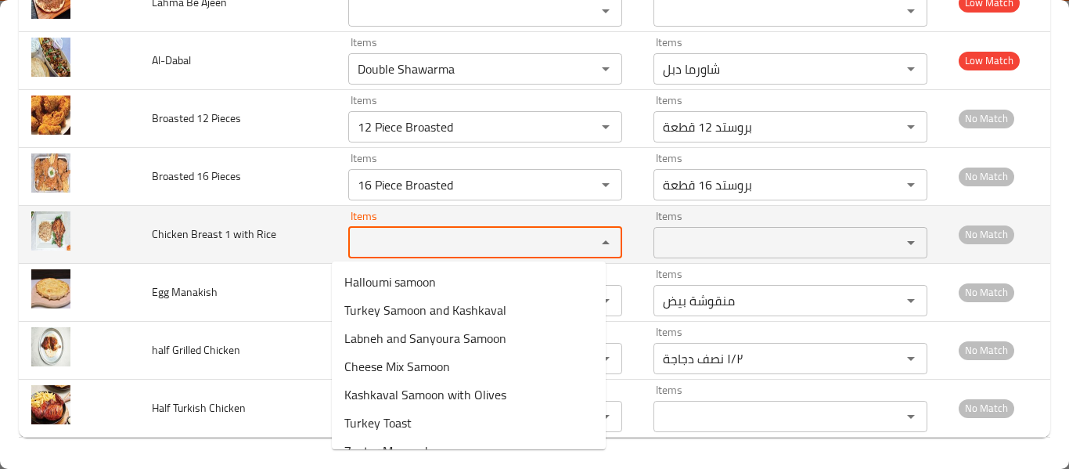
click at [470, 246] on Rice "Items" at bounding box center [462, 243] width 218 height 22
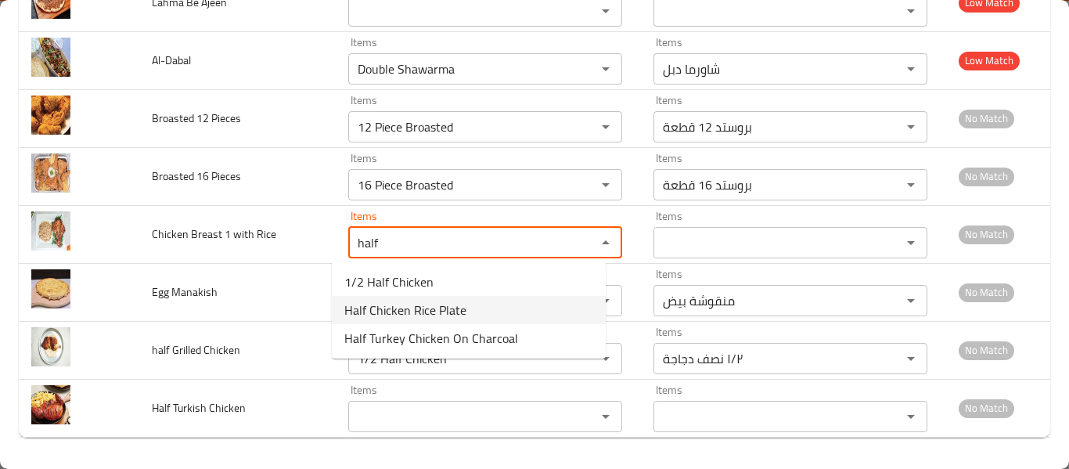
click at [482, 300] on Rice-option-1 "Half Chicken Rice Plate" at bounding box center [469, 310] width 274 height 28
type Rice "Half Chicken Rice Plate"
type Rice-ar "صحن ارز نصف دجاجة"
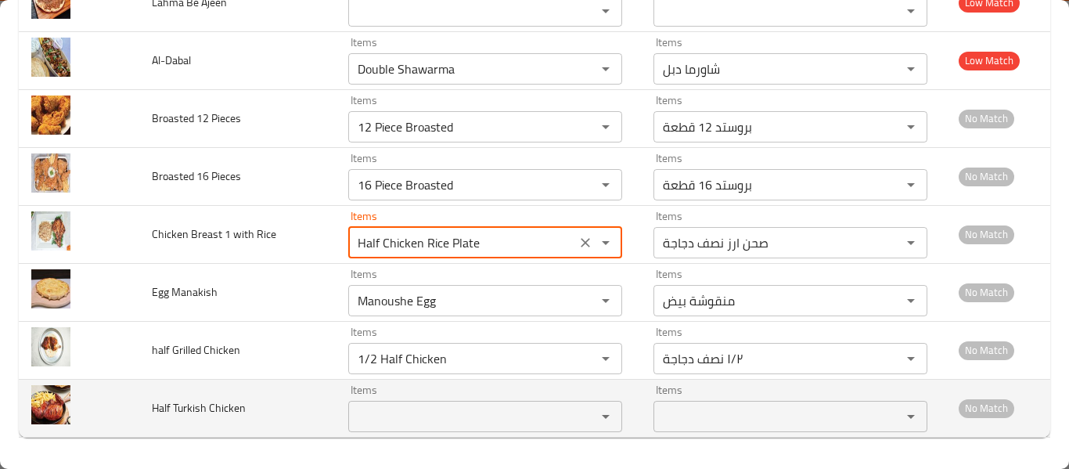
type Rice "Half Chicken Rice Plate"
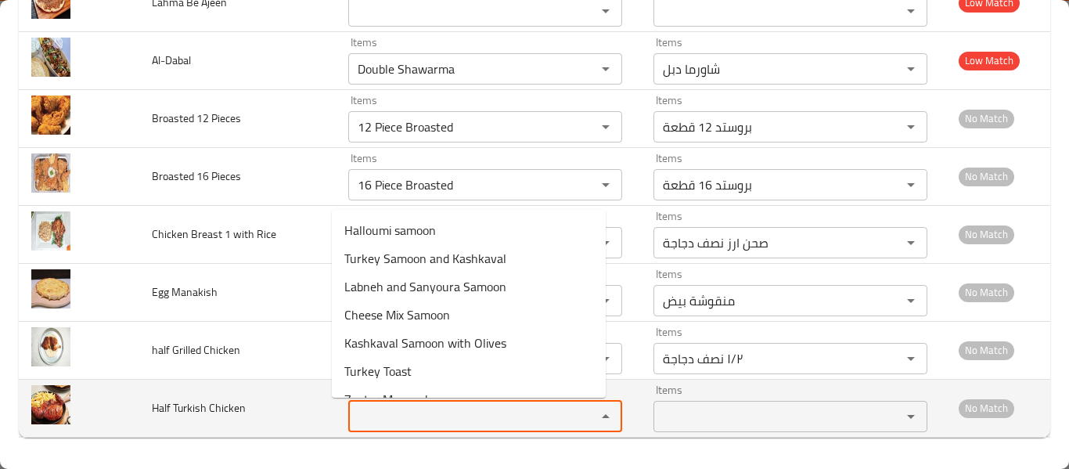
click at [455, 417] on Chicken "Items" at bounding box center [462, 416] width 218 height 22
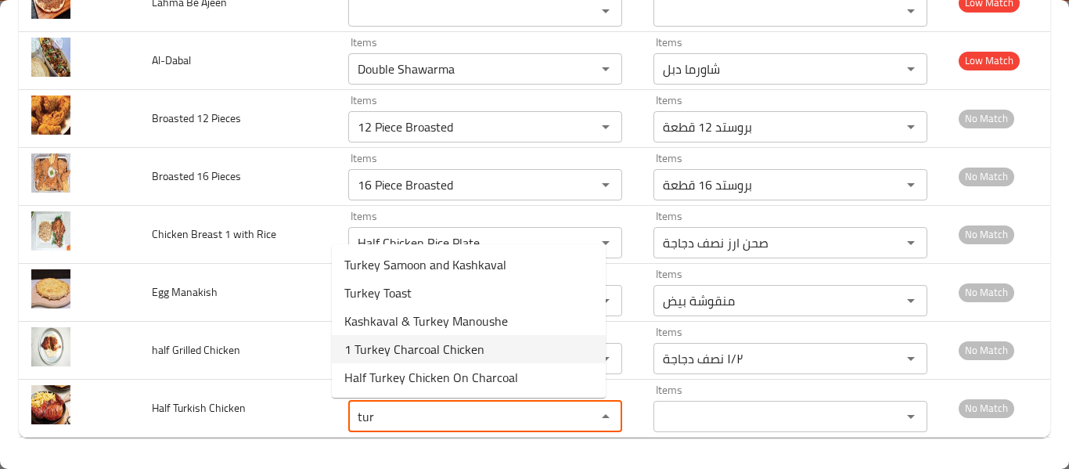
click at [409, 349] on span "1 Turkey Charcoal Chicken" at bounding box center [414, 349] width 140 height 19
type Chicken "1 Turkey Charcoal Chicken"
type Chicken-ar "1 دجاجة تركي على الفحم"
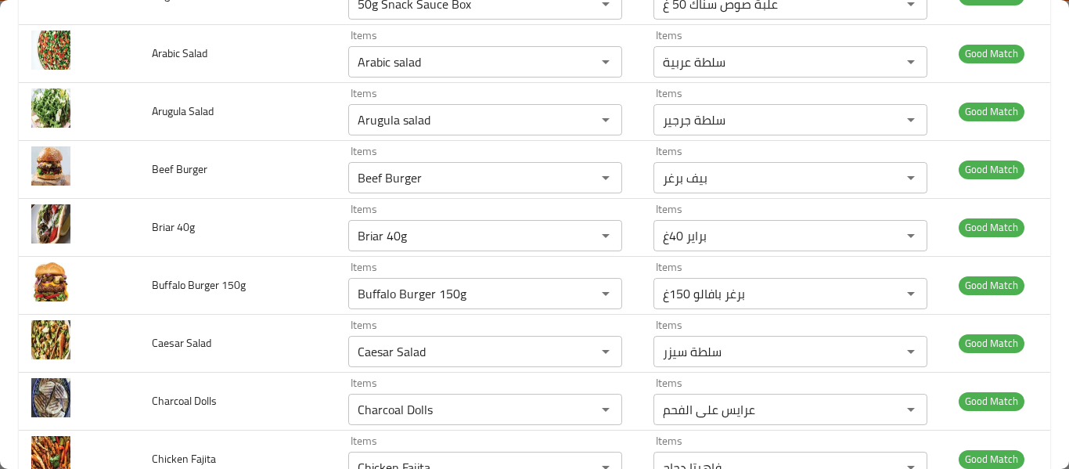
scroll to position [0, 0]
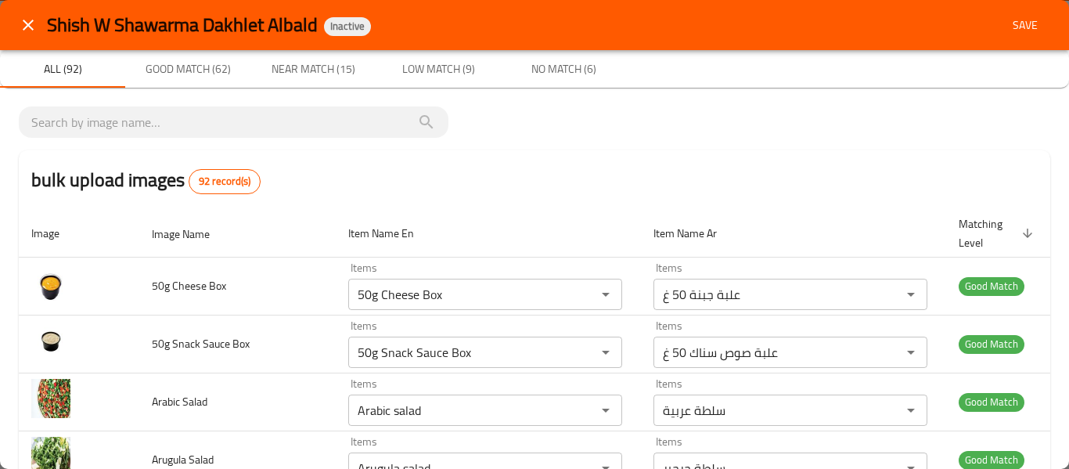
type Chicken "1 Turkey Charcoal Chicken"
click at [1013, 26] on span "Save" at bounding box center [1025, 26] width 38 height 20
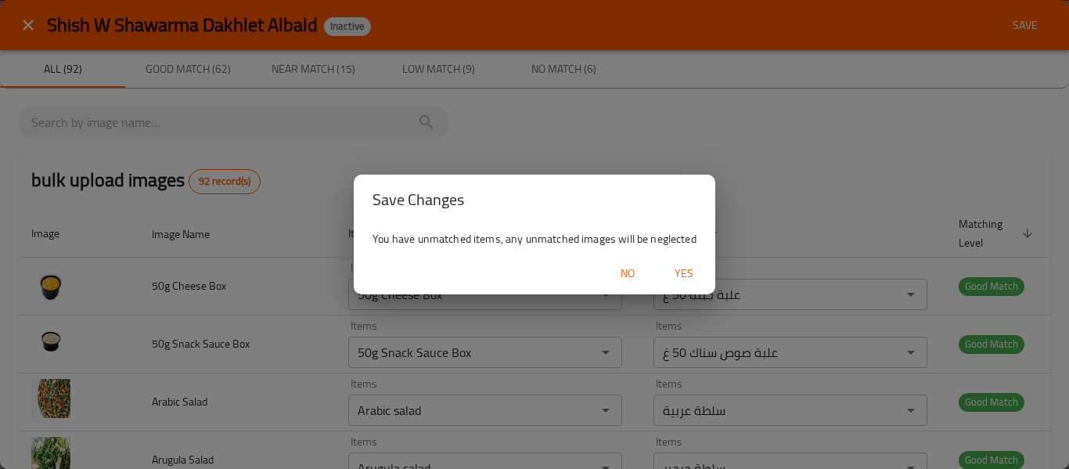
click at [694, 272] on button "Yes" at bounding box center [684, 273] width 50 height 29
click at [662, 279] on button "button" at bounding box center [684, 273] width 50 height 25
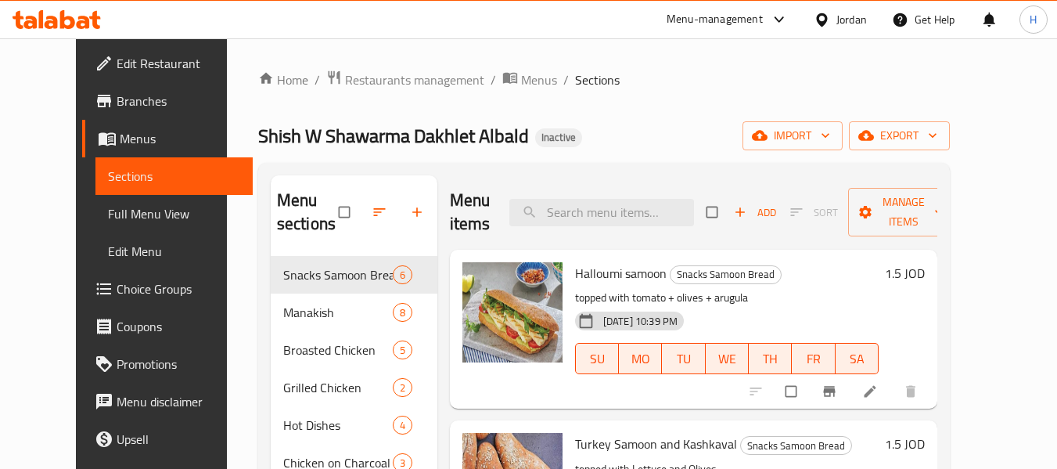
click at [108, 214] on span "Full Menu View" at bounding box center [174, 213] width 132 height 19
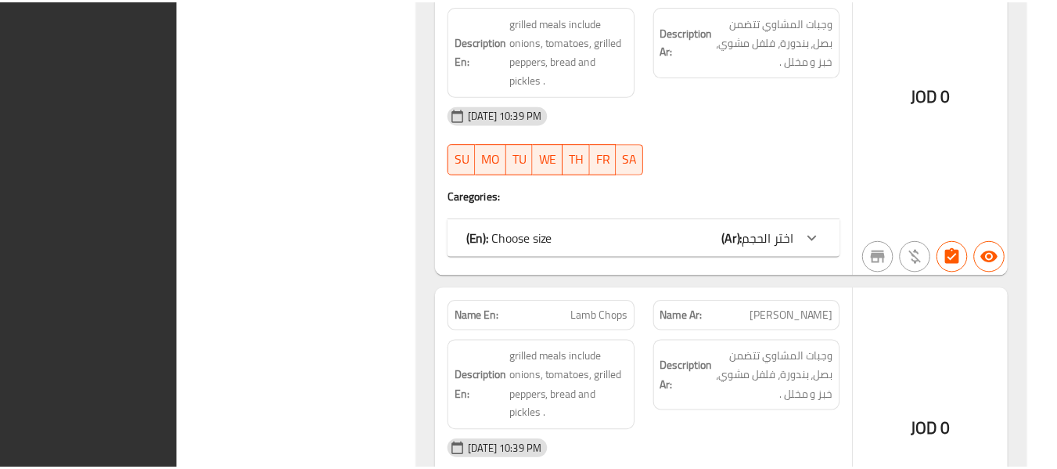
scroll to position [29425, 0]
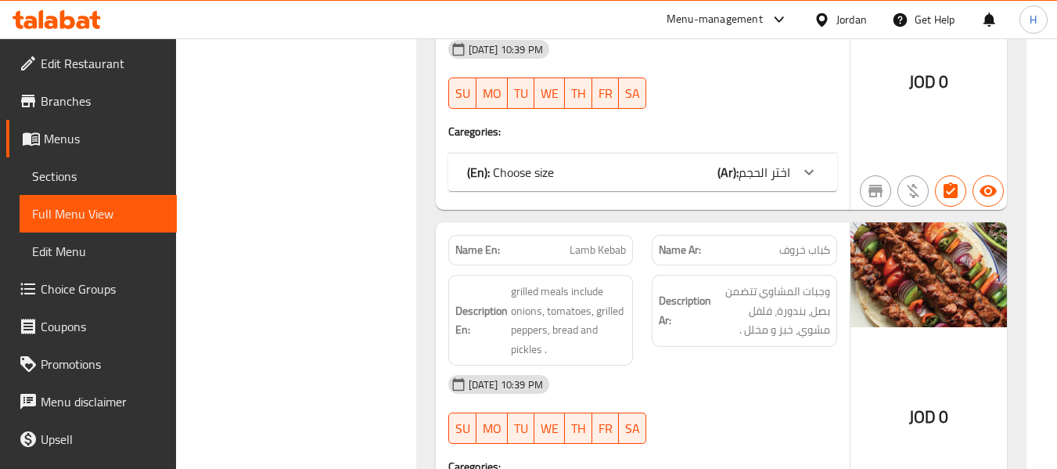
click at [839, 14] on div "Jordan" at bounding box center [852, 19] width 31 height 17
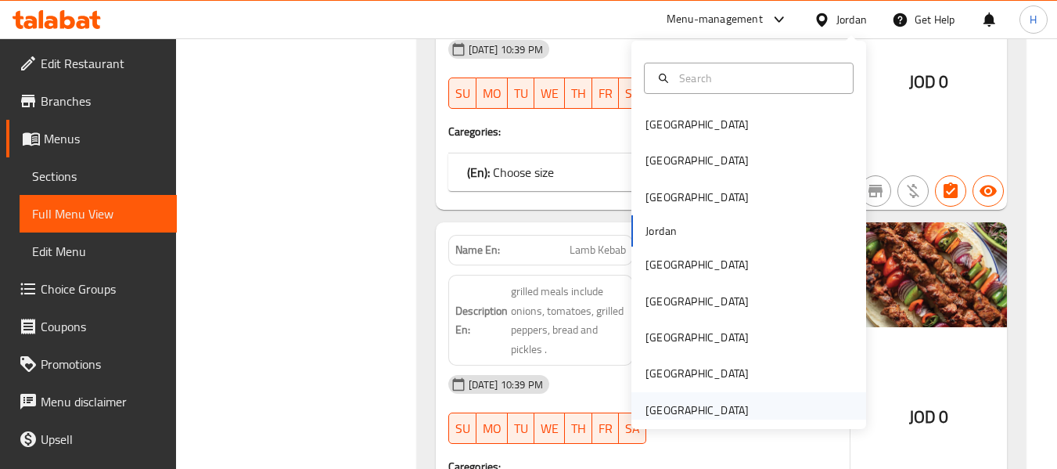
click at [688, 407] on div "[GEOGRAPHIC_DATA]" at bounding box center [697, 409] width 103 height 17
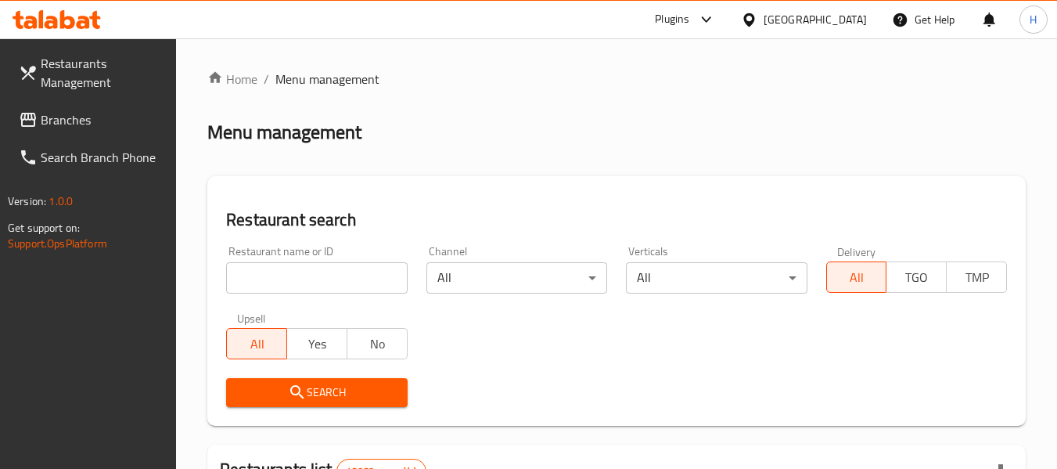
click at [85, 126] on span "Branches" at bounding box center [103, 119] width 124 height 19
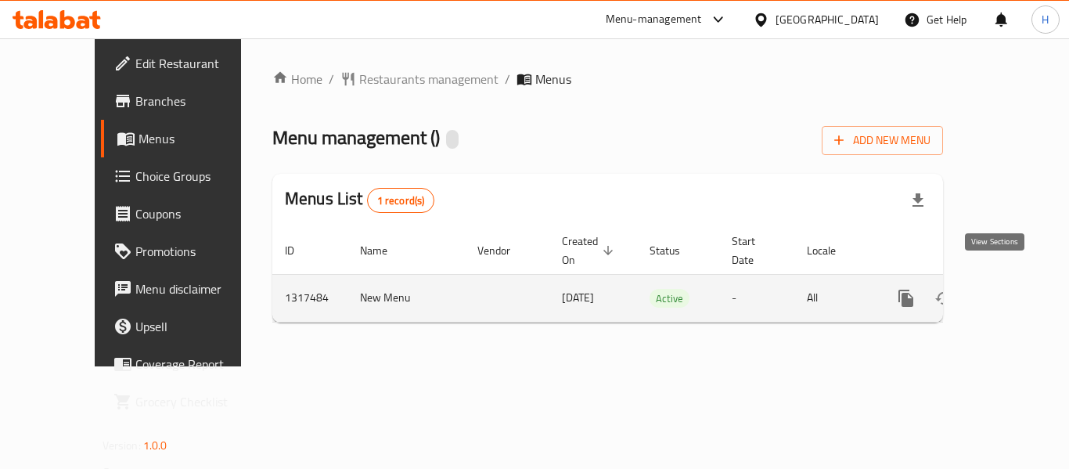
click at [1009, 289] on icon "enhanced table" at bounding box center [1018, 298] width 19 height 19
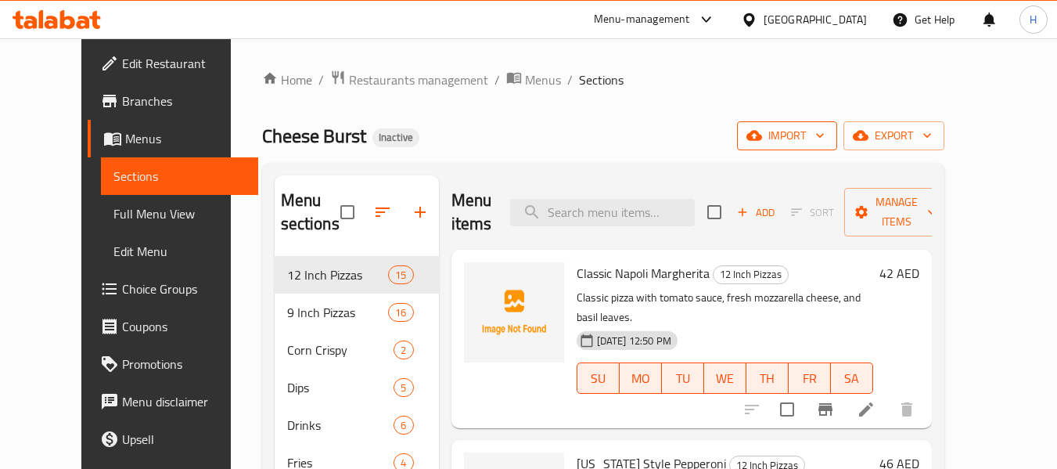
click at [825, 140] on span "import" at bounding box center [787, 136] width 75 height 20
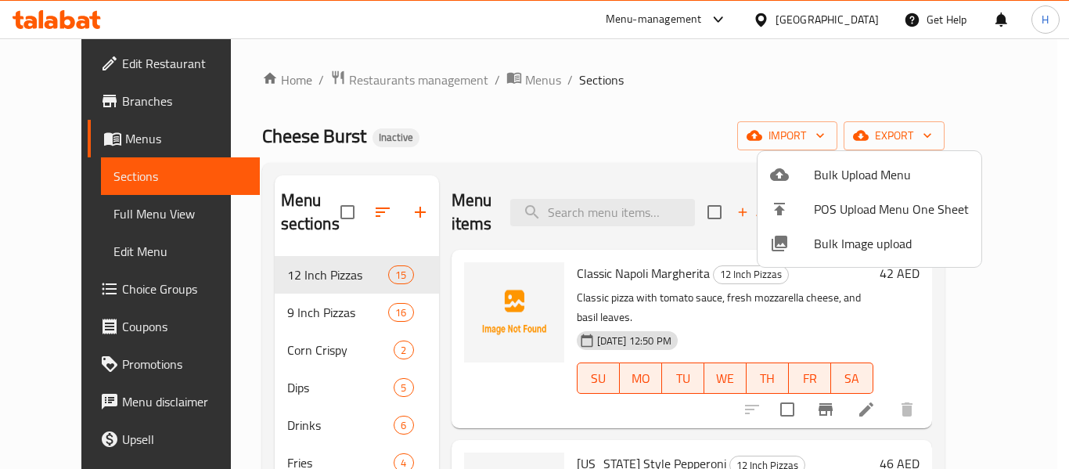
click at [842, 238] on span "Bulk Image upload" at bounding box center [891, 243] width 155 height 19
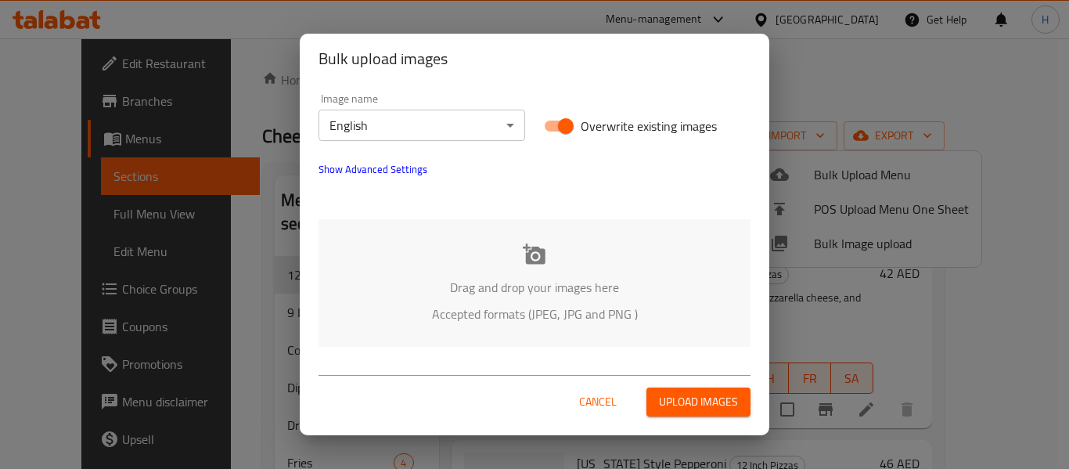
click at [466, 342] on div "Drag and drop your images here Accepted formats (JPEG, JPG and PNG )" at bounding box center [534, 283] width 432 height 128
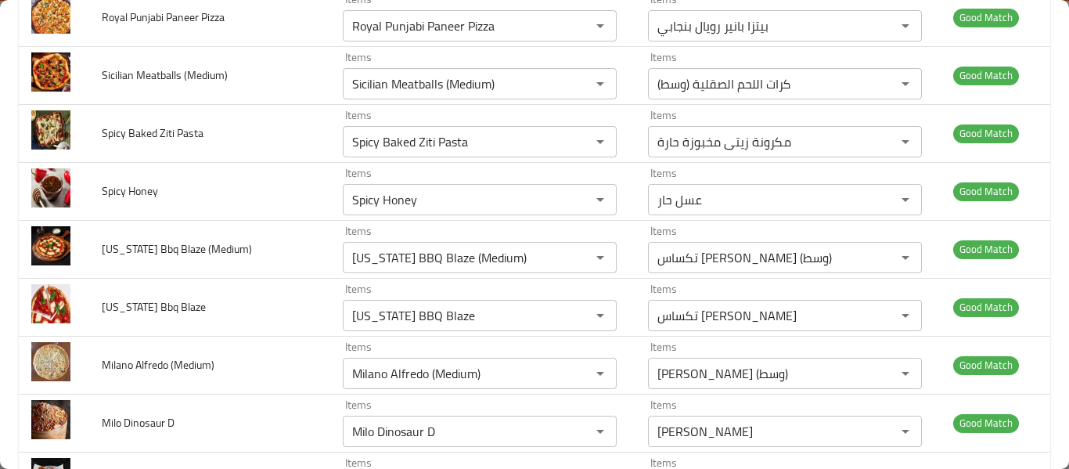
scroll to position [3965, 0]
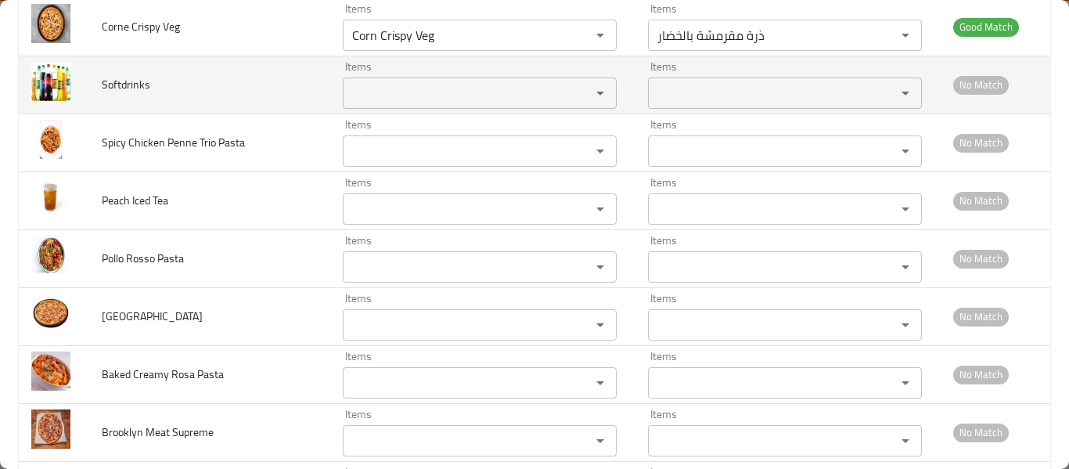
click at [404, 92] on td "Items Items" at bounding box center [482, 85] width 305 height 58
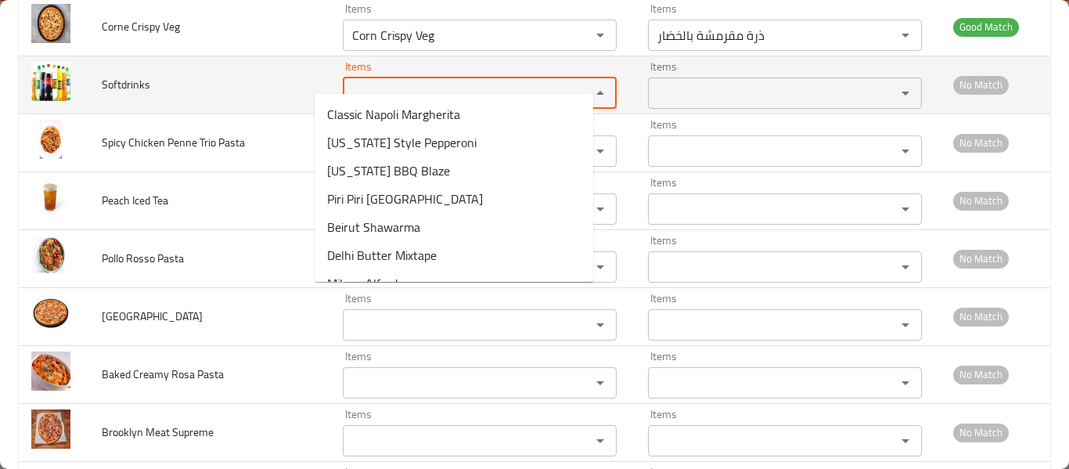
click at [407, 82] on input "Items" at bounding box center [456, 93] width 218 height 22
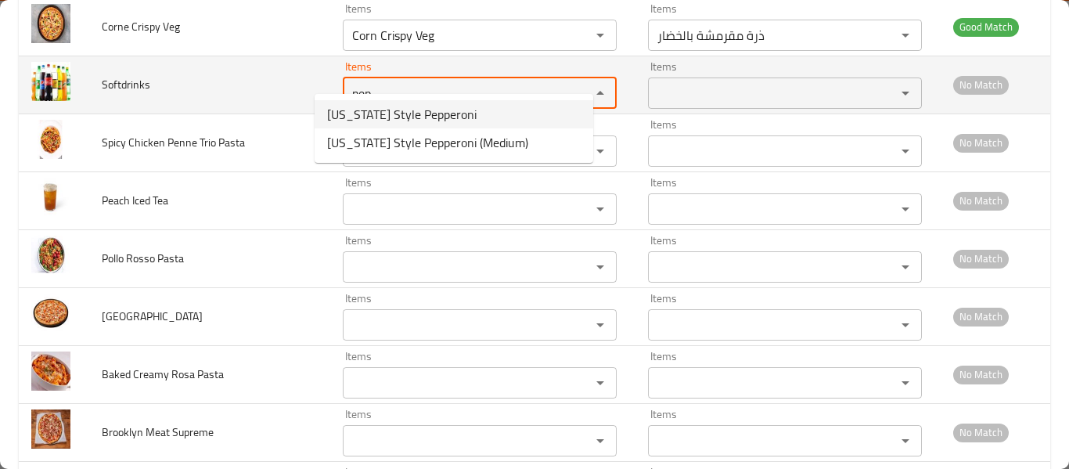
click at [399, 82] on input "pep" at bounding box center [456, 93] width 218 height 22
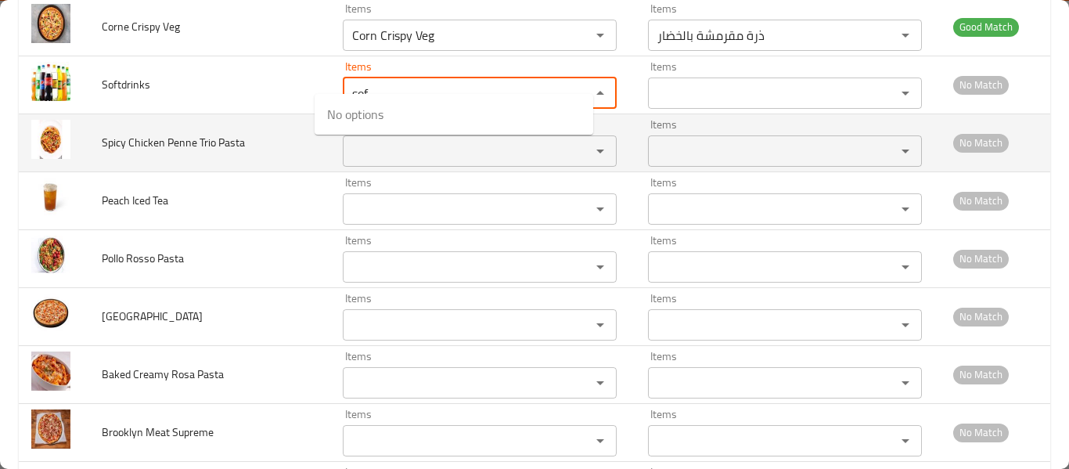
type input "sof"
click at [165, 132] on span "Spicy Chicken Penne Trio Pasta" at bounding box center [173, 142] width 143 height 20
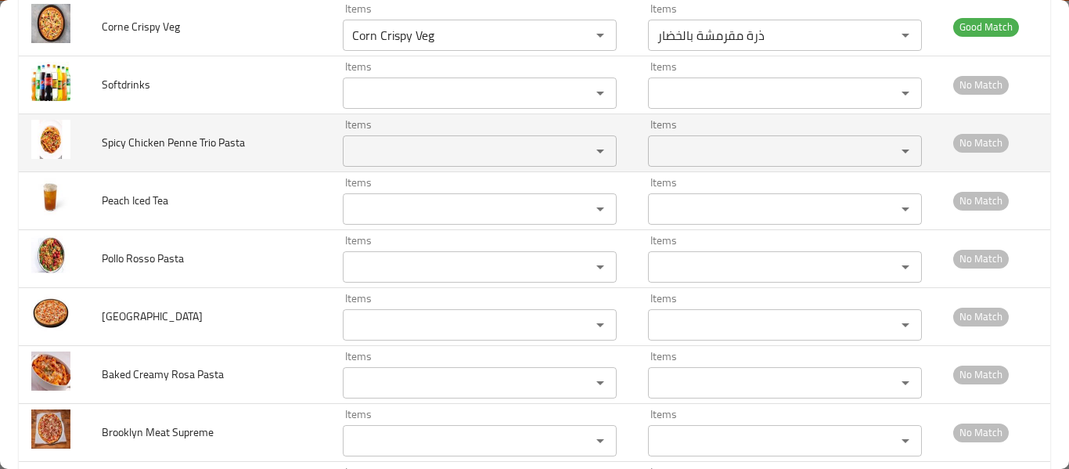
click at [372, 140] on Pasta "Items" at bounding box center [456, 151] width 218 height 22
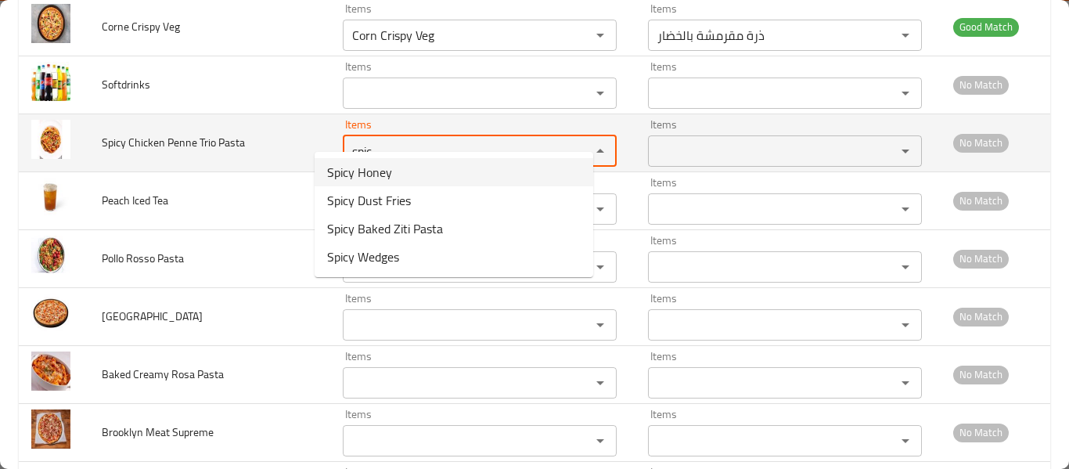
click at [402, 140] on Pasta "spic" at bounding box center [456, 151] width 218 height 22
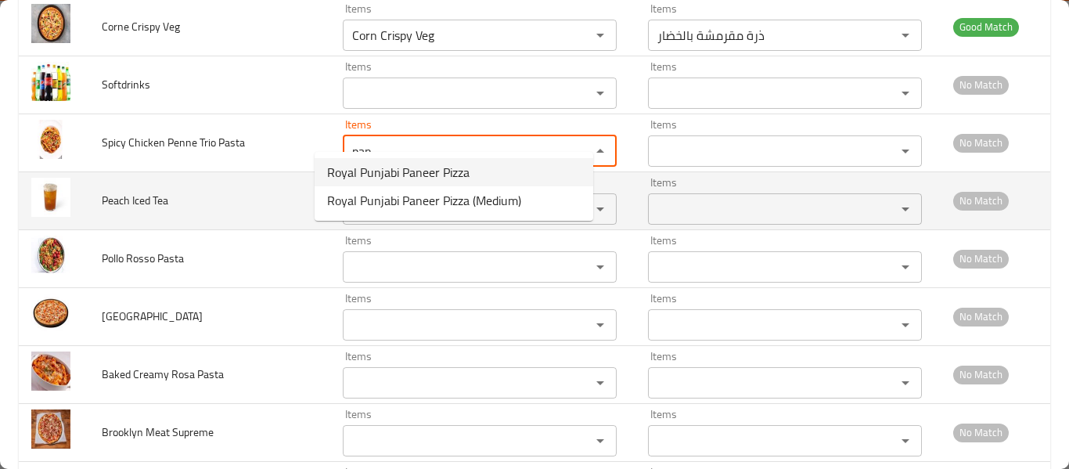
type Pasta "pan"
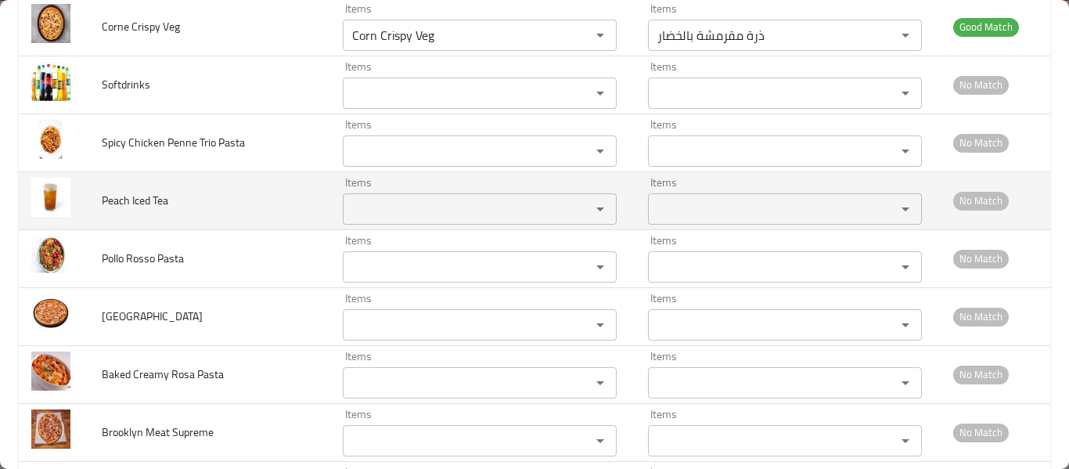
drag, startPoint x: 178, startPoint y: 187, endPoint x: 188, endPoint y: 178, distance: 13.3
click at [177, 185] on td "Peach Iced Tea" at bounding box center [209, 200] width 241 height 58
click at [353, 198] on Tea "Items" at bounding box center [456, 209] width 218 height 22
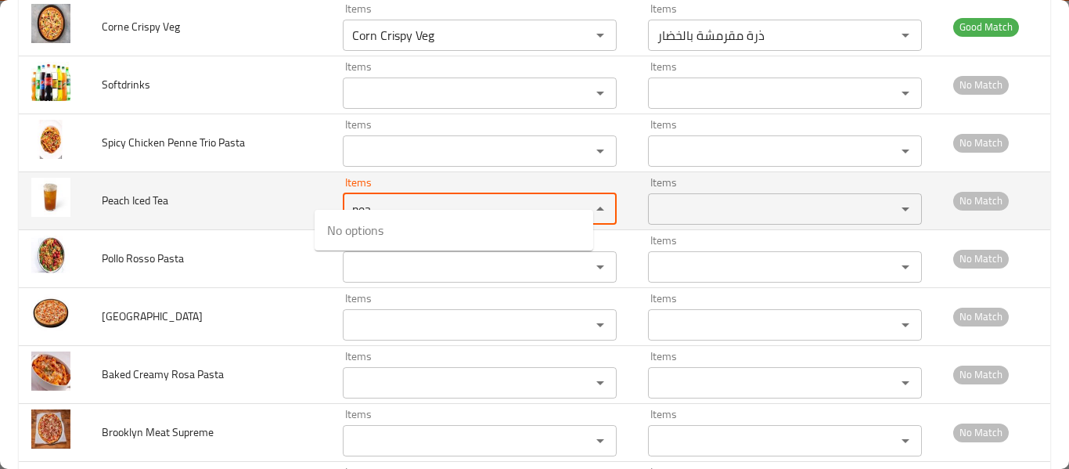
type Tea "pea"
click at [108, 190] on span "Peach Iced Tea" at bounding box center [135, 200] width 67 height 20
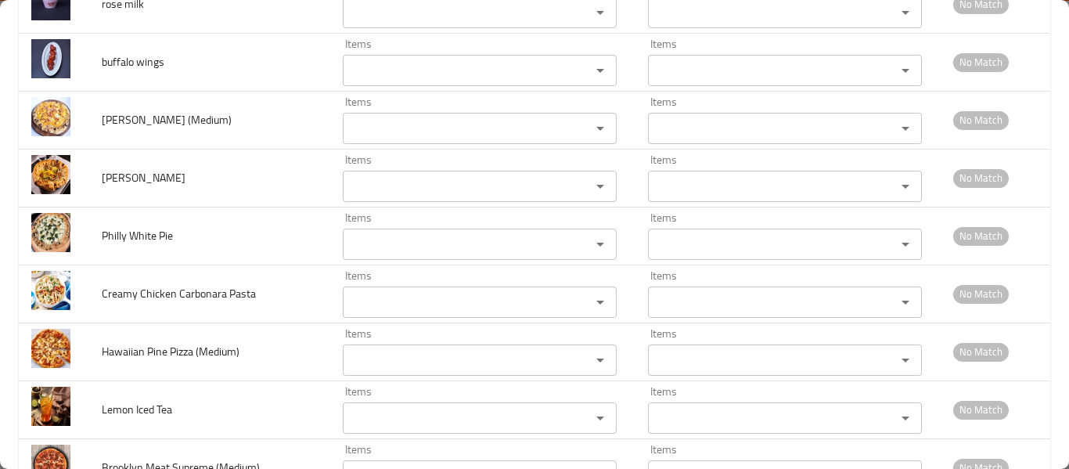
scroll to position [6114, 0]
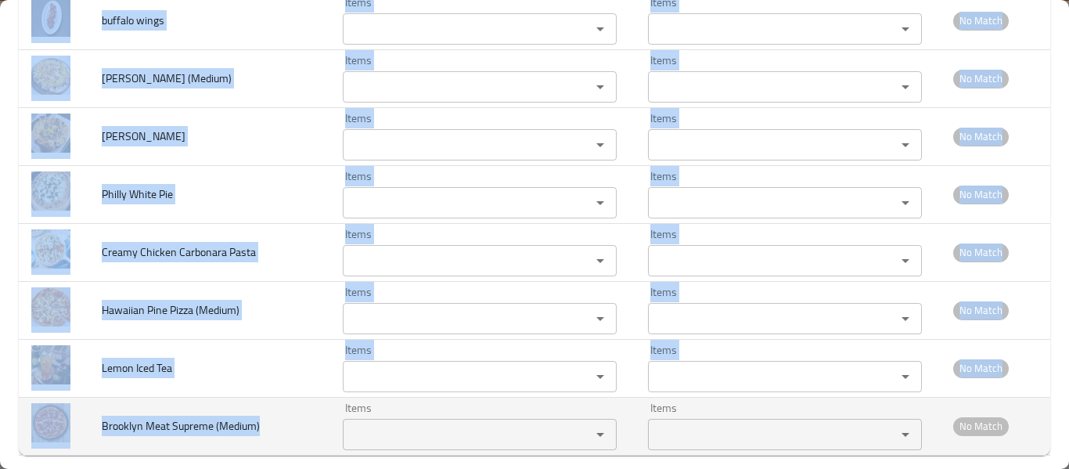
drag, startPoint x: 95, startPoint y: 205, endPoint x: 242, endPoint y: 408, distance: 250.0
copy tbody "Softdrinks Items Items Items Items No Match Spicy Chicken Penne Trio Pasta Item…"
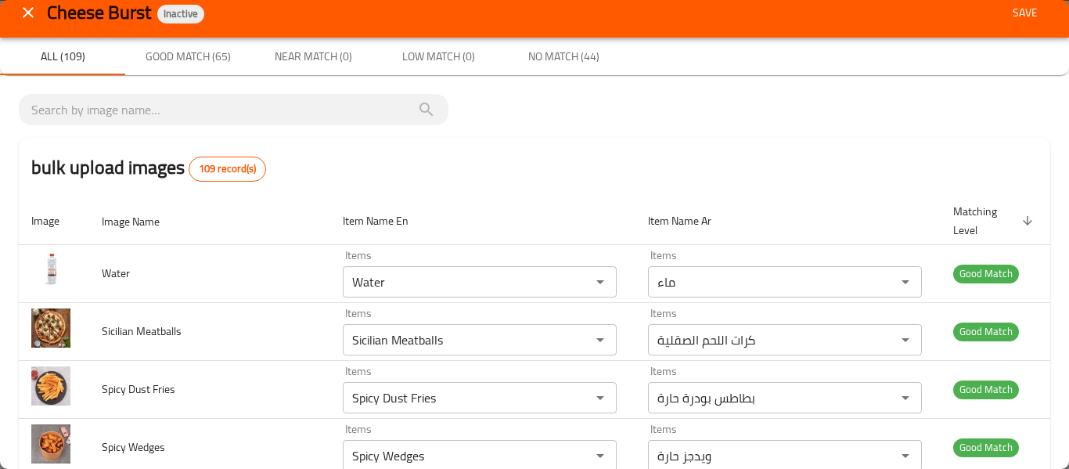
scroll to position [0, 0]
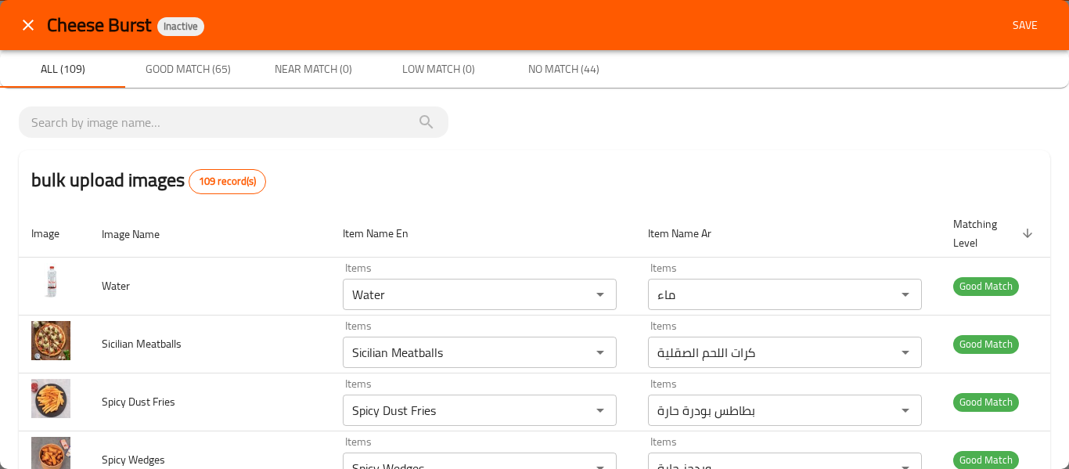
click at [1006, 28] on span "Save" at bounding box center [1025, 26] width 38 height 20
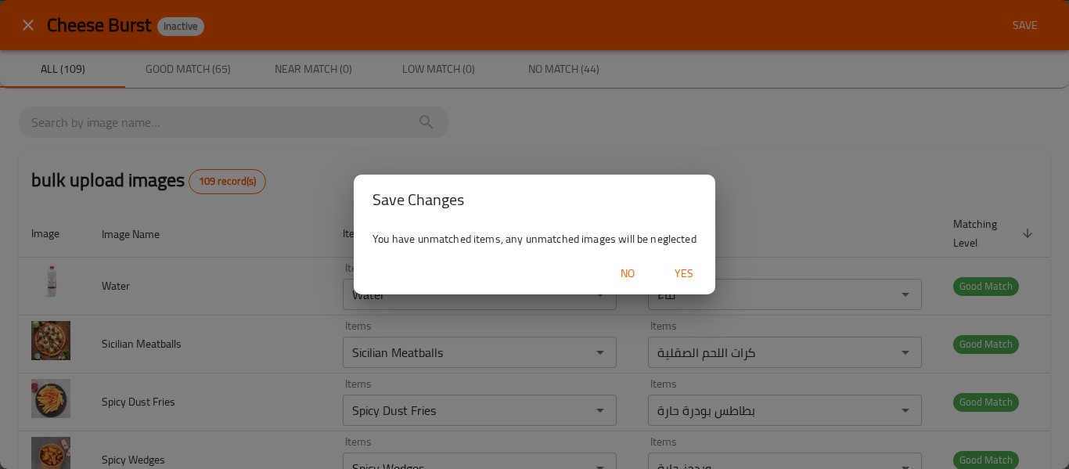
click at [691, 284] on button "Yes" at bounding box center [684, 273] width 50 height 29
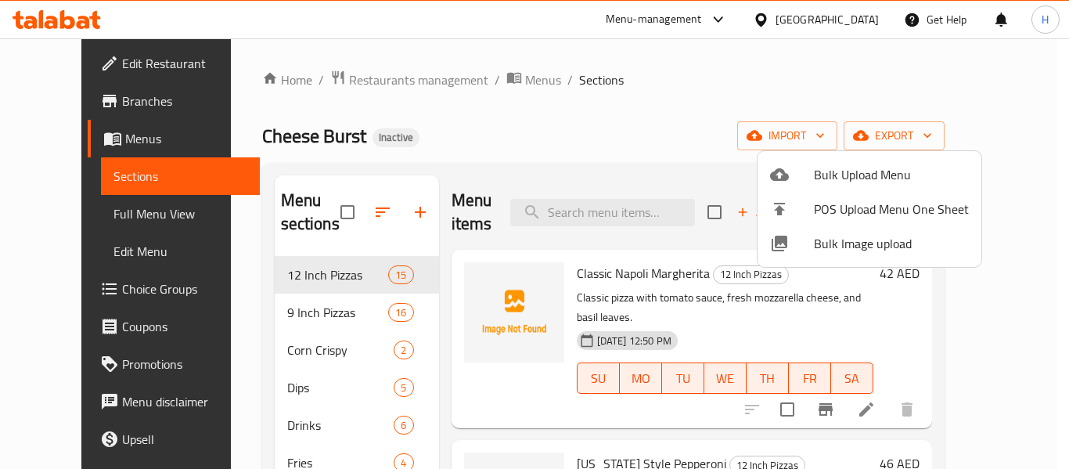
click at [33, 203] on div at bounding box center [534, 234] width 1069 height 469
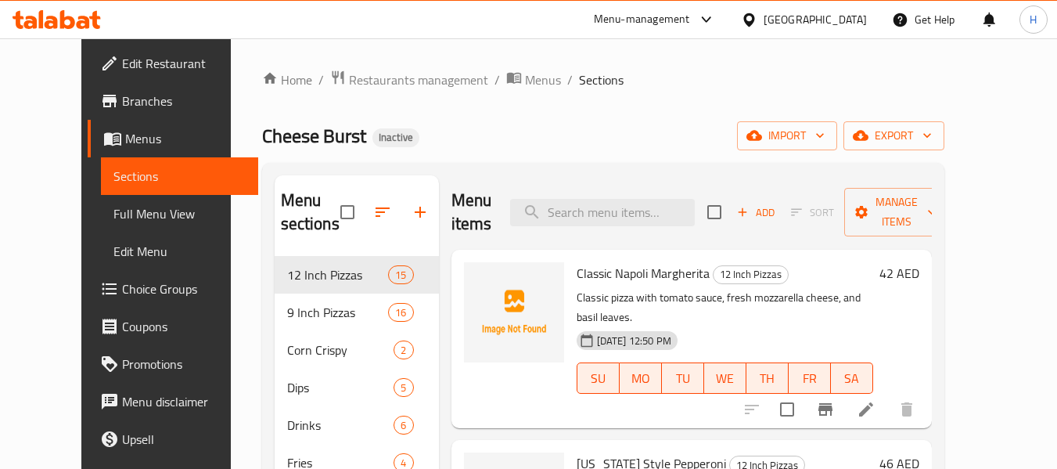
drag, startPoint x: 37, startPoint y: 211, endPoint x: 68, endPoint y: 151, distance: 67.9
click at [113, 211] on span "Full Menu View" at bounding box center [179, 213] width 132 height 19
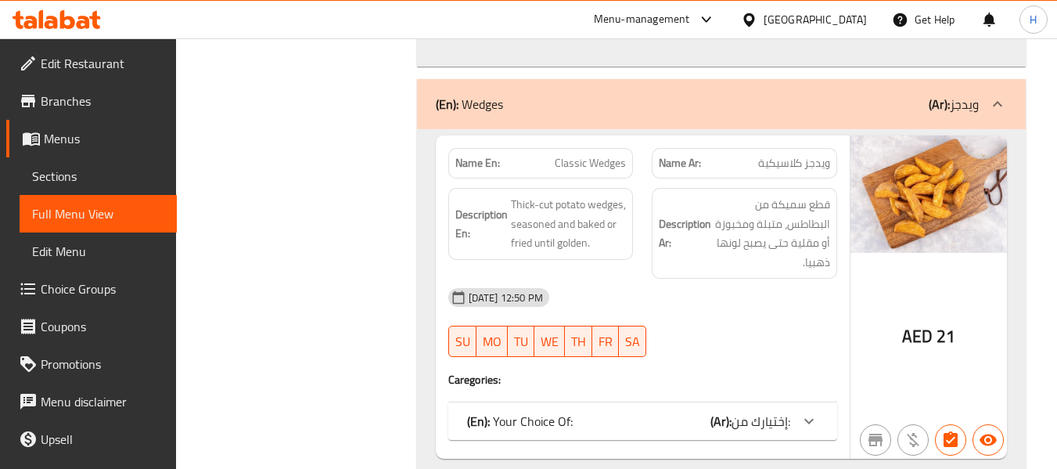
scroll to position [15343, 0]
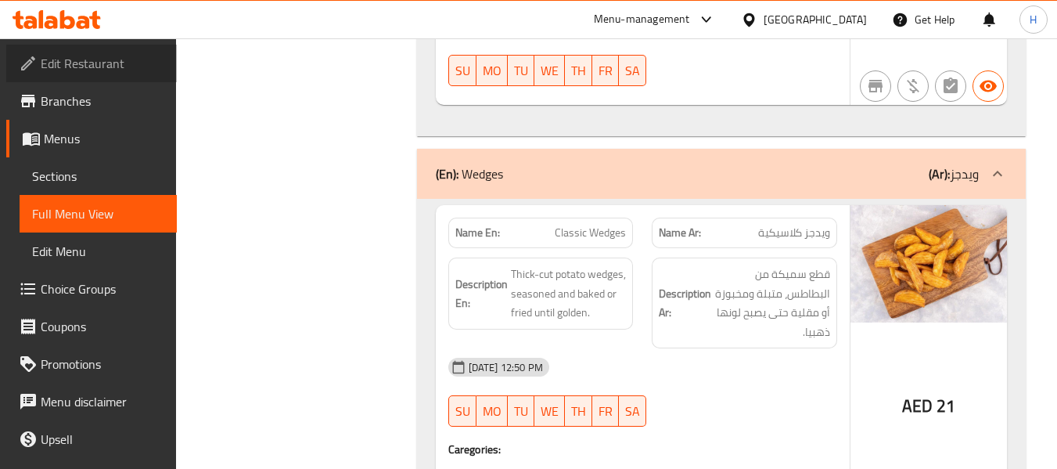
click at [93, 67] on span "Edit Restaurant" at bounding box center [103, 63] width 124 height 19
